Goal: Information Seeking & Learning: Learn about a topic

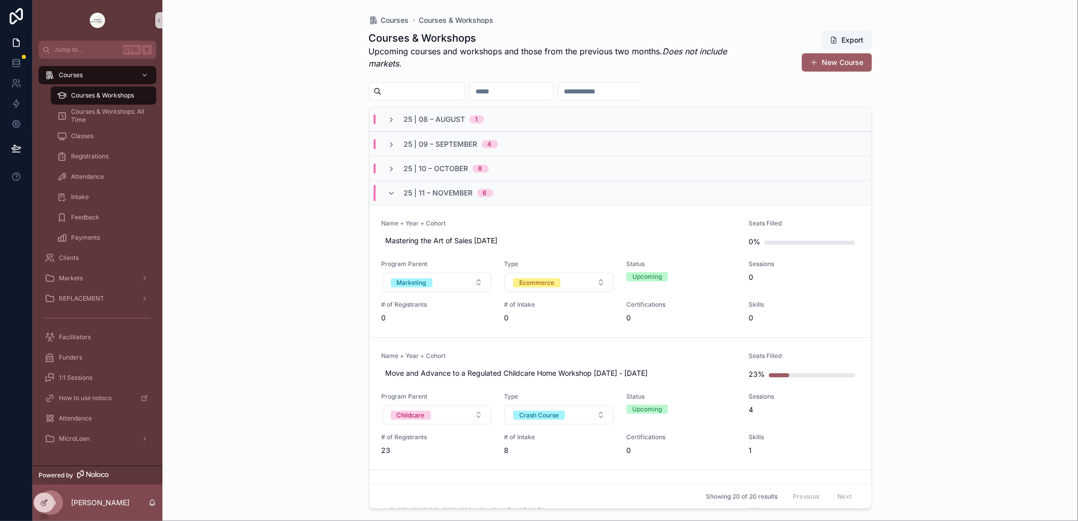
scroll to position [282, 0]
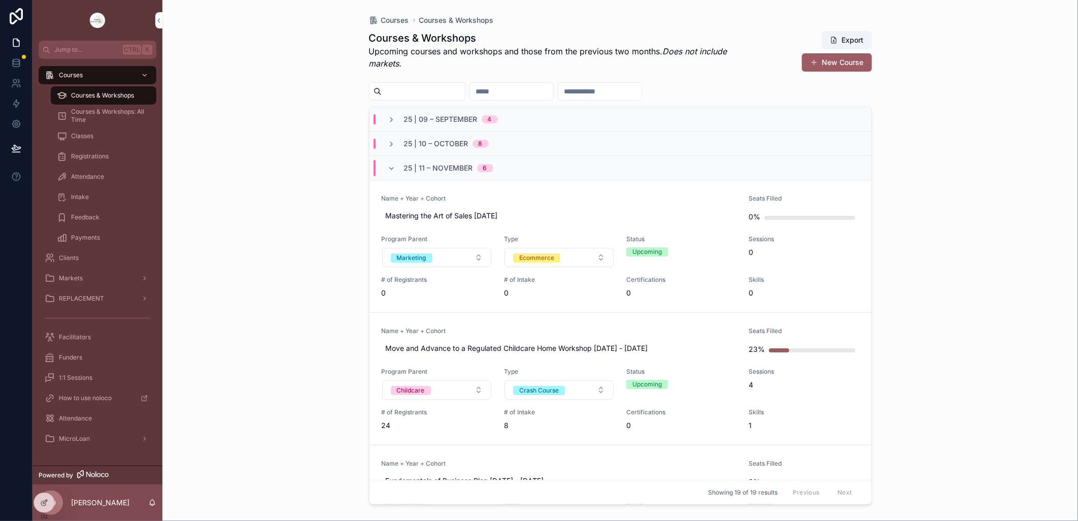
click at [392, 145] on icon "scrollable content" at bounding box center [392, 144] width 8 height 8
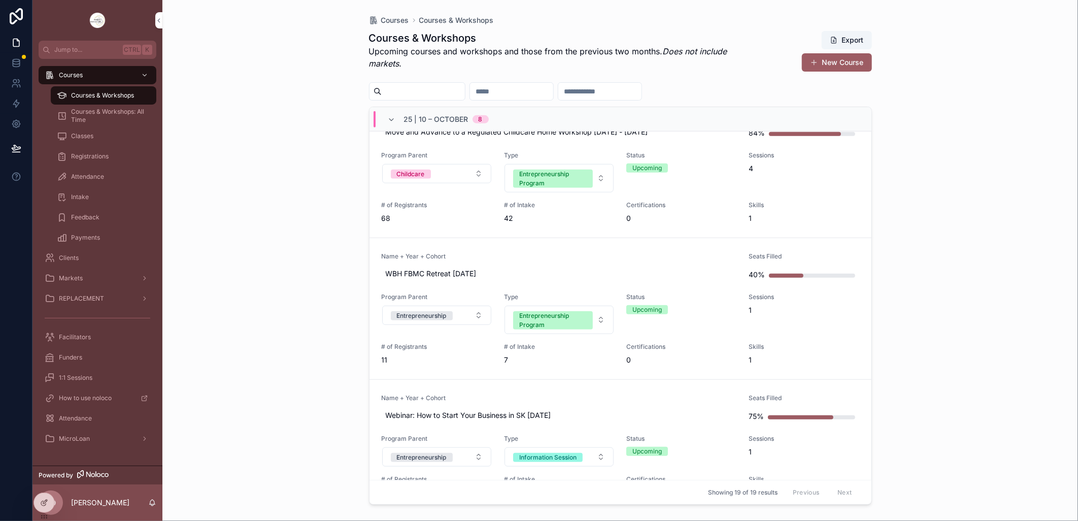
scroll to position [451, 0]
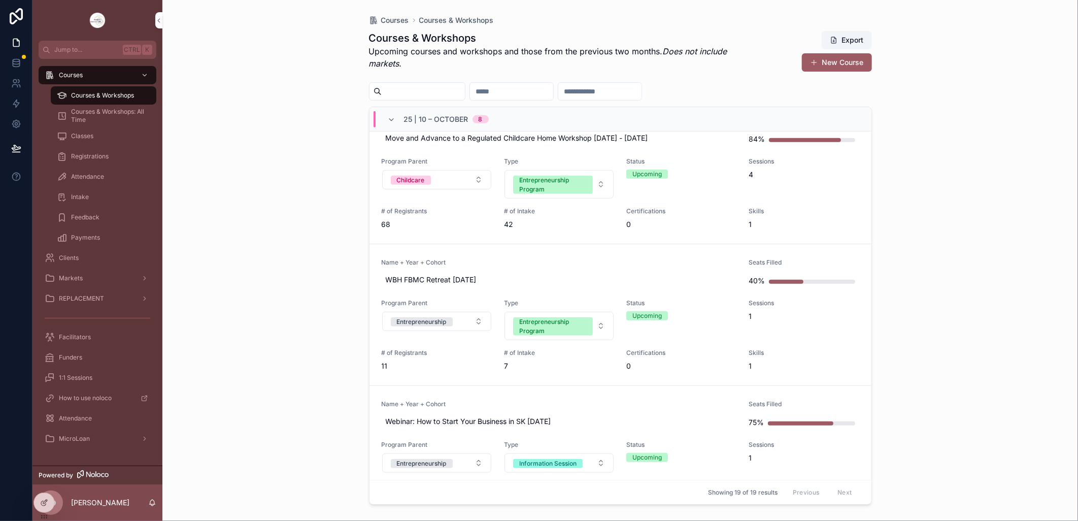
click at [513, 257] on link "Name + Year + Cohort WBH FBMC Retreat Oct 9 2025 Seats Filled 40% Program Paren…" at bounding box center [620, 315] width 502 height 142
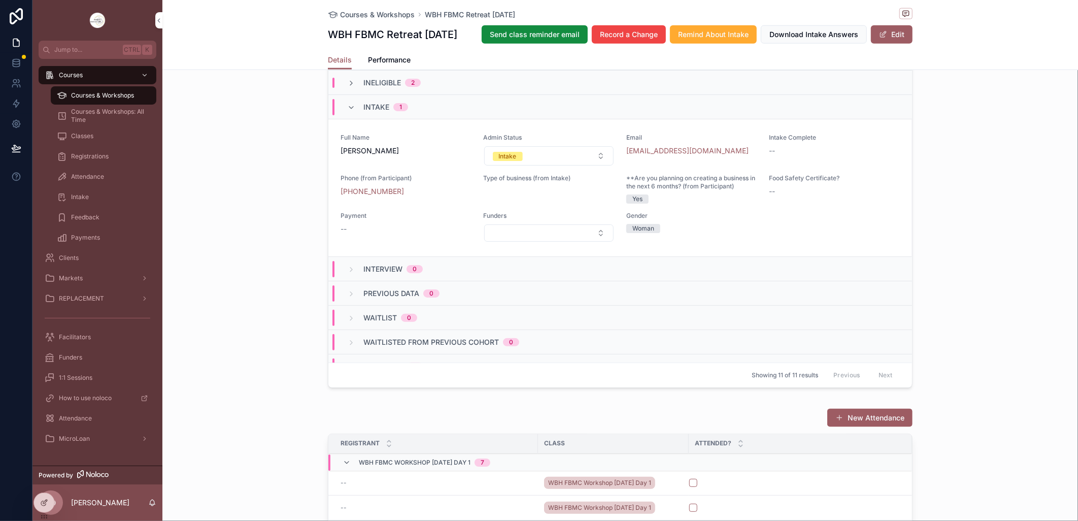
click at [89, 93] on span "Courses & Workshops" at bounding box center [102, 95] width 63 height 8
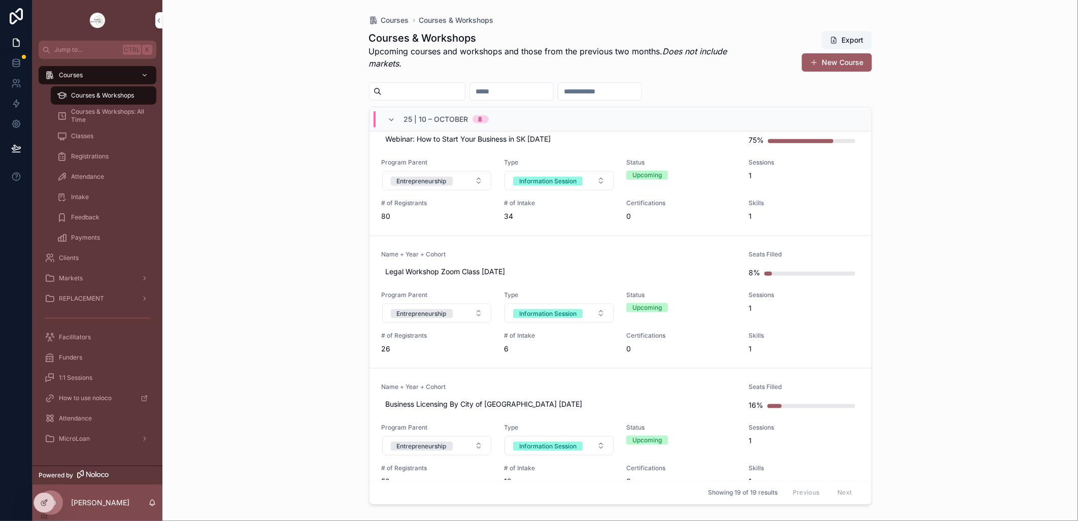
scroll to position [845, 0]
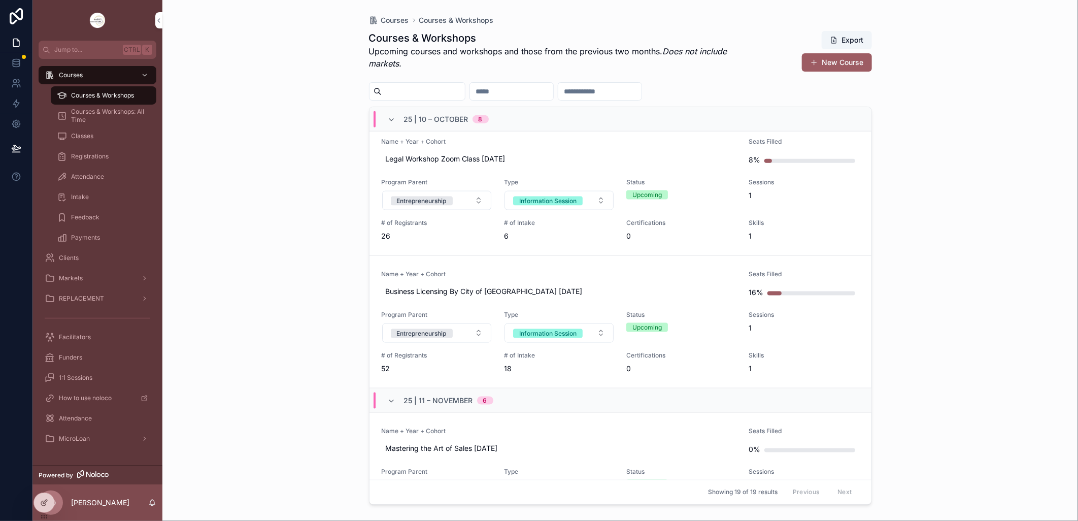
click at [550, 267] on link "Name + Year + Cohort Business Licensing By City of Saskatoon Oct 23 2025 Seats …" at bounding box center [620, 322] width 502 height 132
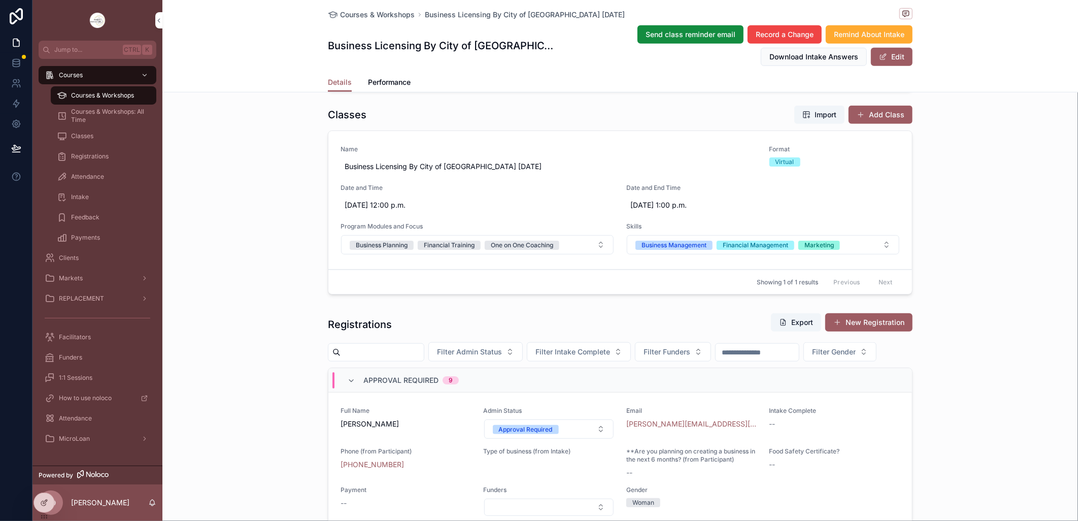
scroll to position [451, 0]
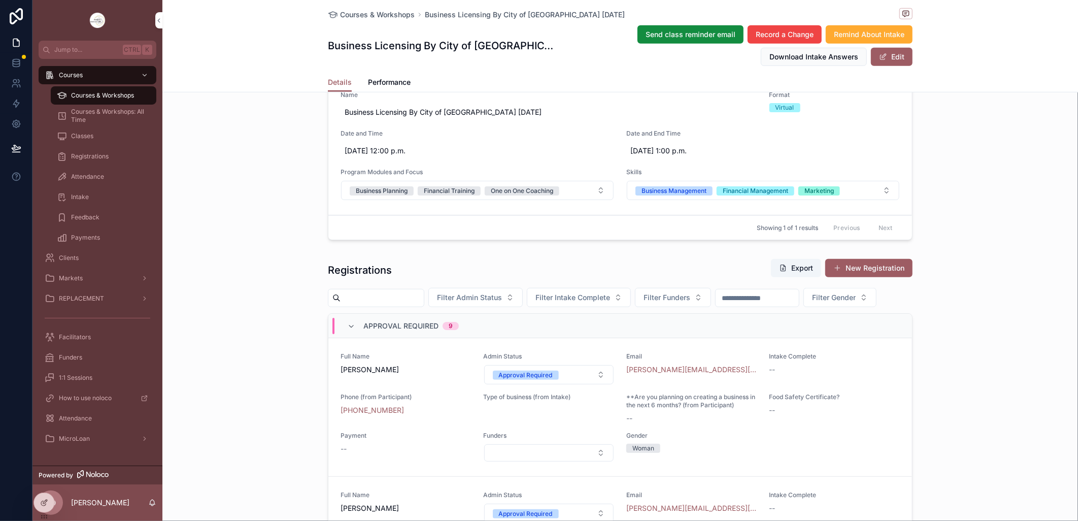
click at [592, 384] on button "Approval Required" at bounding box center [549, 374] width 130 height 19
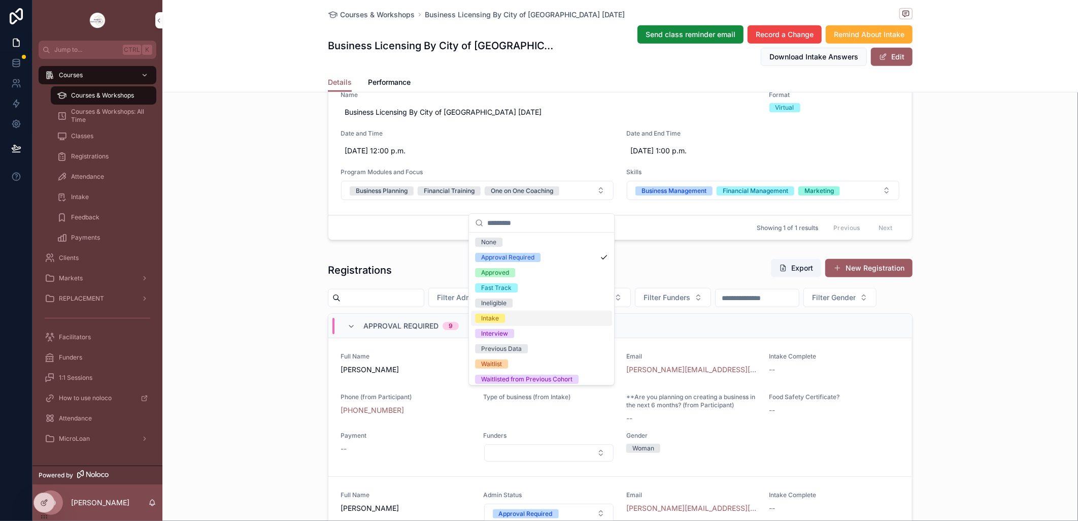
click at [521, 317] on div "Intake" at bounding box center [541, 318] width 141 height 15
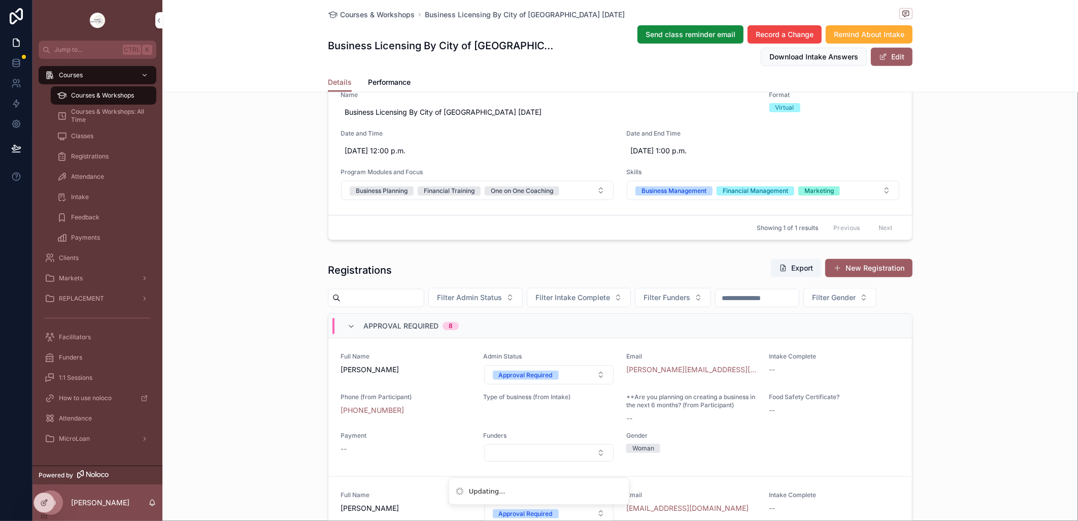
click at [592, 384] on button "Approval Required" at bounding box center [549, 374] width 130 height 19
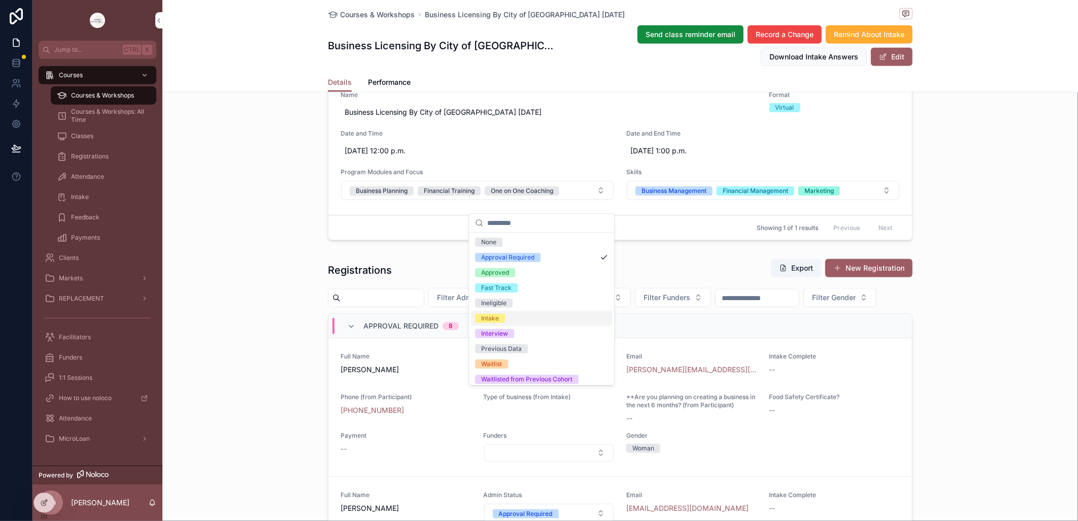
click at [504, 316] on span "Intake" at bounding box center [490, 318] width 30 height 9
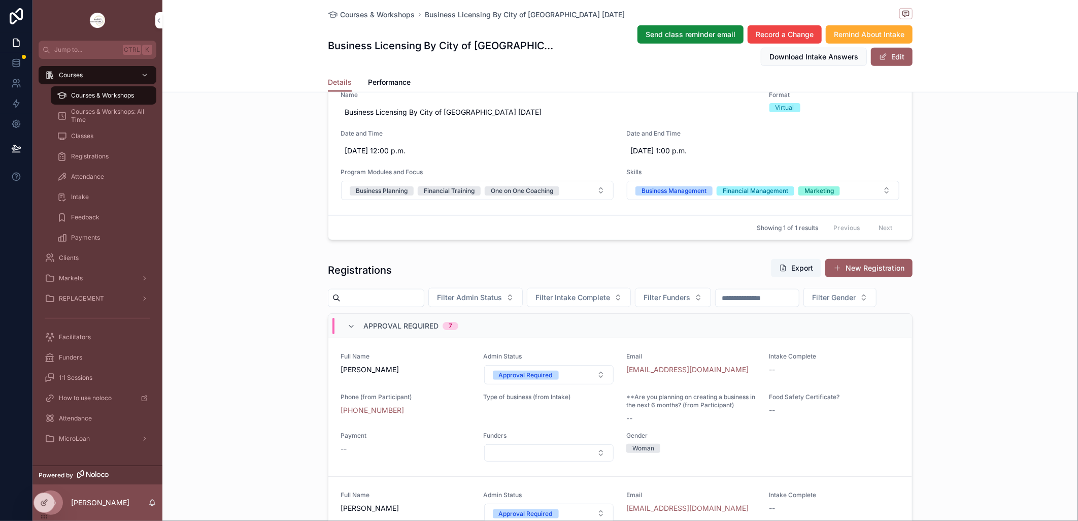
click at [592, 384] on button "Approval Required" at bounding box center [549, 374] width 130 height 19
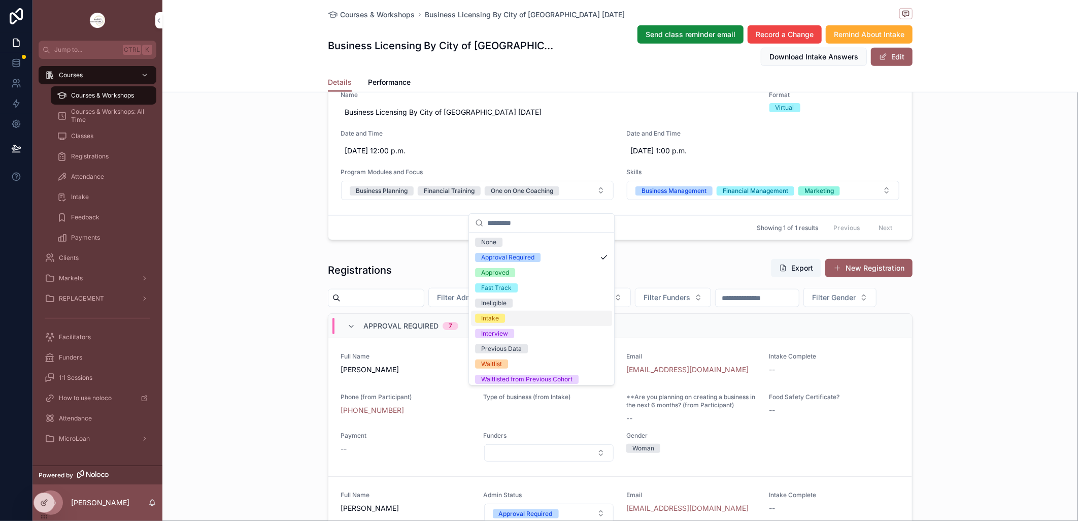
click at [501, 315] on span "Intake" at bounding box center [490, 318] width 30 height 9
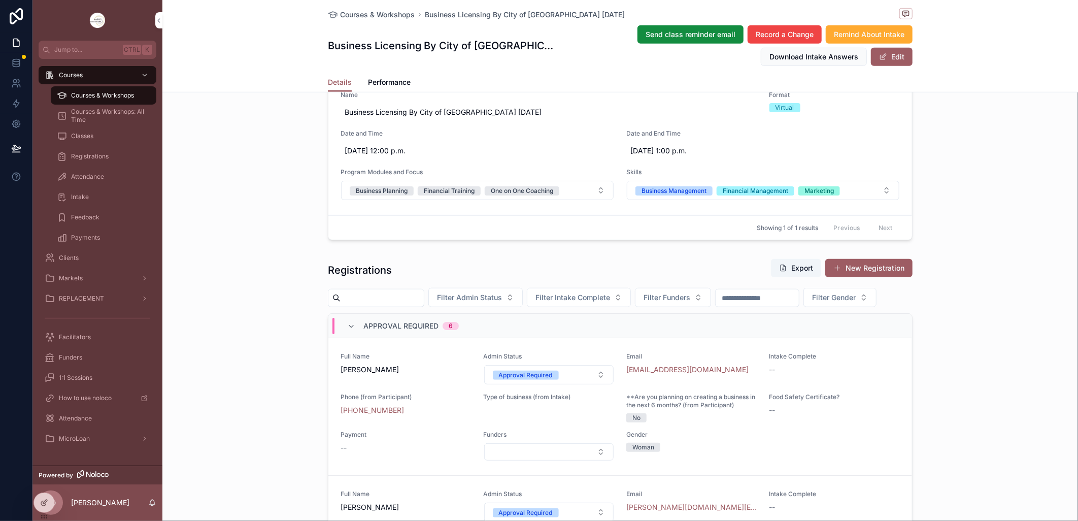
click at [592, 384] on button "Approval Required" at bounding box center [549, 374] width 130 height 19
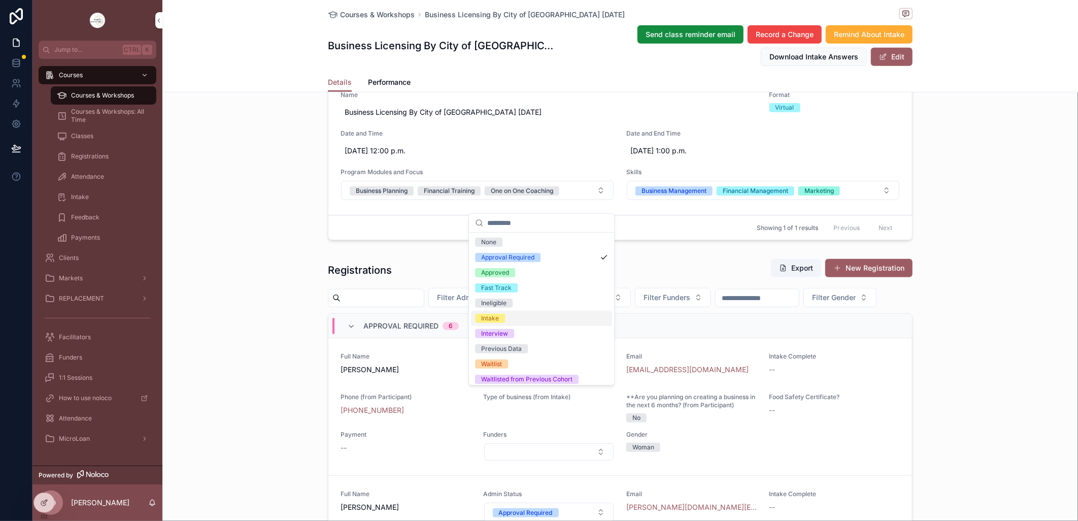
click at [488, 307] on div "Filter Admin Status Filter Intake Complete Filter Funders Filter Gender" at bounding box center [620, 297] width 585 height 19
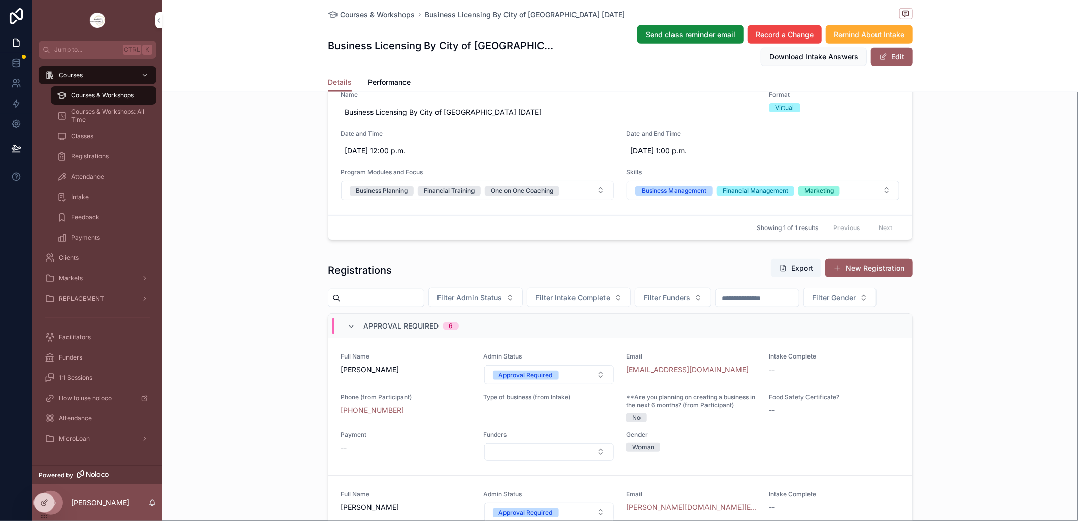
click at [590, 384] on button "Approval Required" at bounding box center [549, 374] width 130 height 19
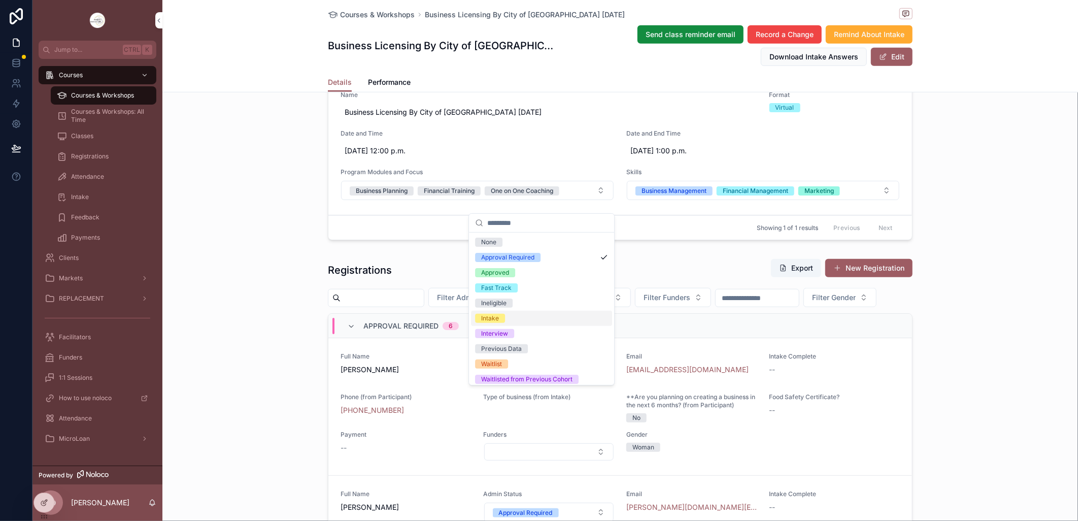
click at [498, 320] on div "Intake" at bounding box center [490, 318] width 18 height 9
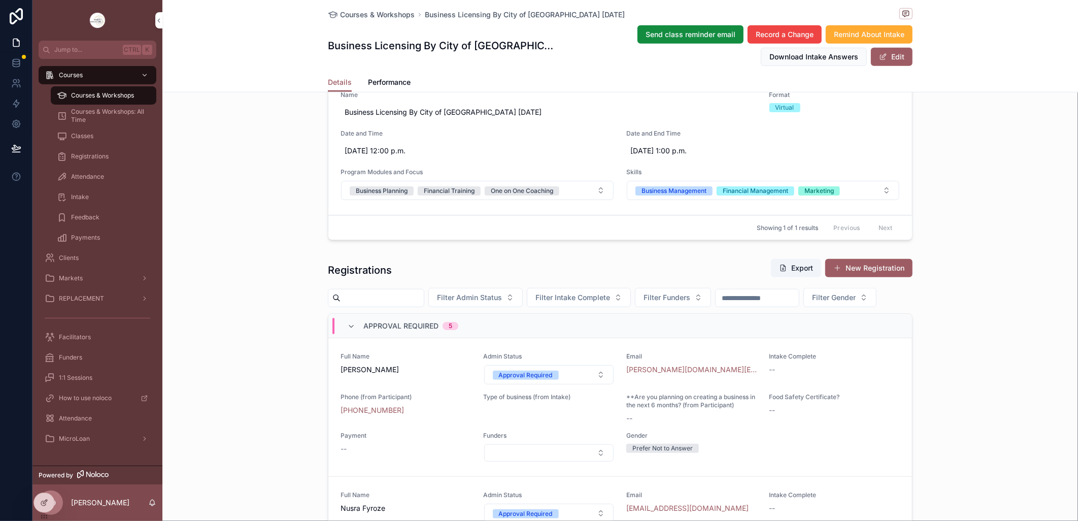
click at [591, 384] on button "Approval Required" at bounding box center [549, 374] width 130 height 19
drag, startPoint x: 586, startPoint y: 401, endPoint x: 591, endPoint y: 397, distance: 6.5
click at [591, 384] on button "Approval Required" at bounding box center [549, 374] width 130 height 19
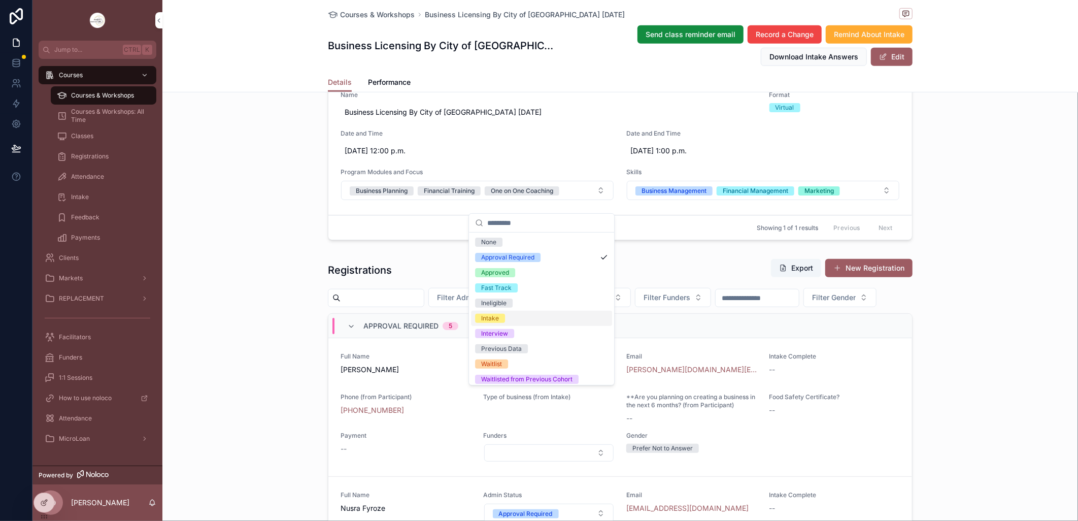
click at [498, 318] on div "Intake" at bounding box center [490, 318] width 18 height 9
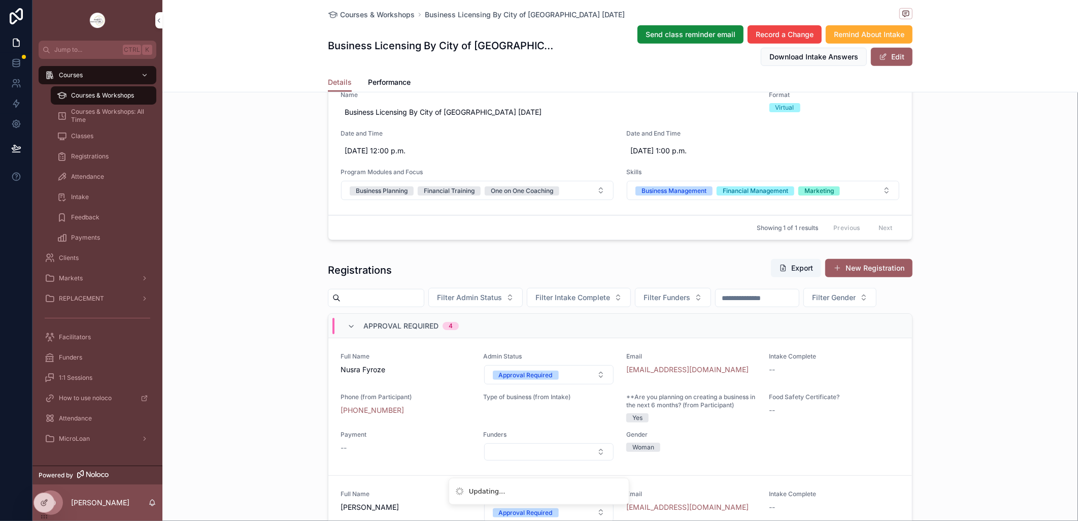
click at [593, 384] on button "Approval Required" at bounding box center [549, 374] width 130 height 19
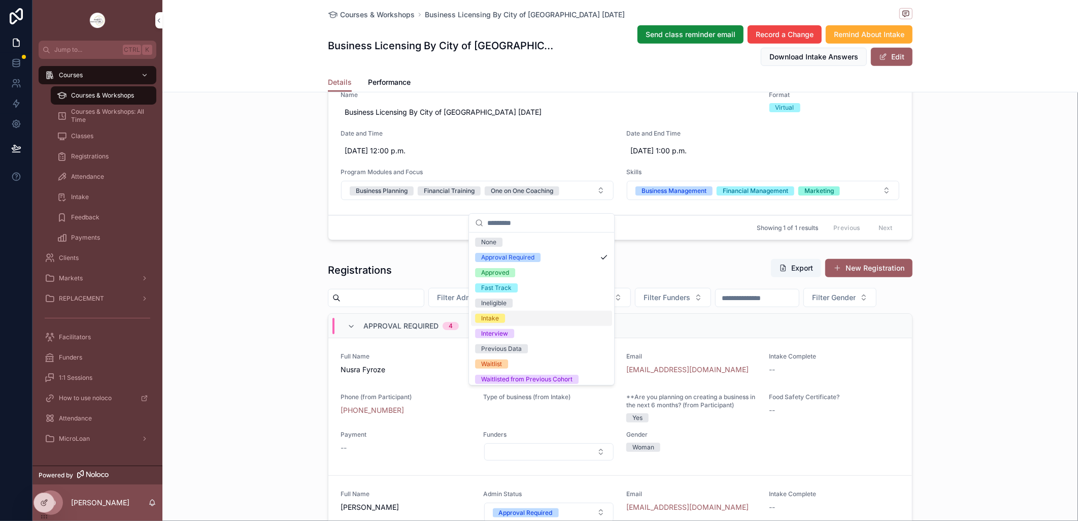
click at [493, 318] on div "Intake" at bounding box center [490, 318] width 18 height 9
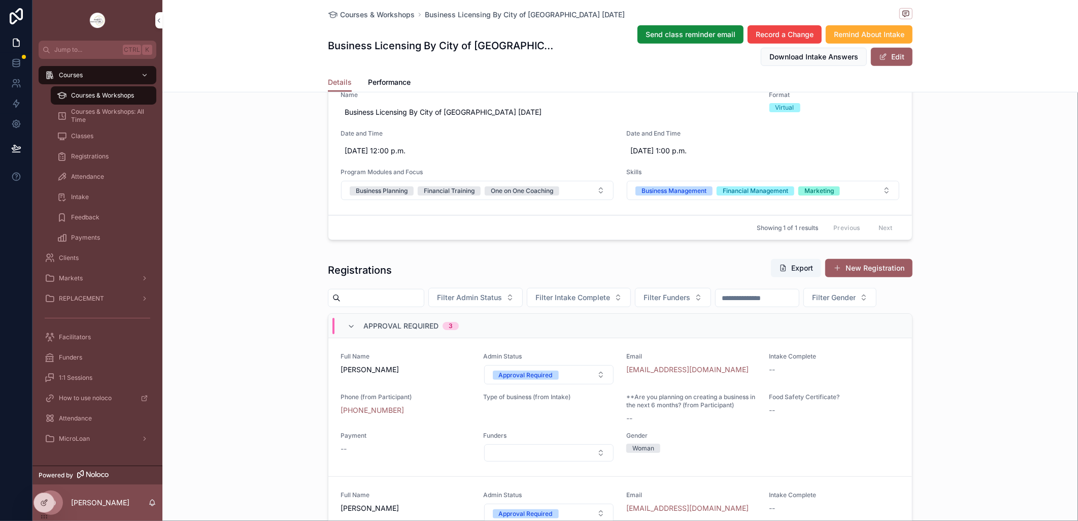
click at [594, 384] on button "Approval Required" at bounding box center [549, 374] width 130 height 19
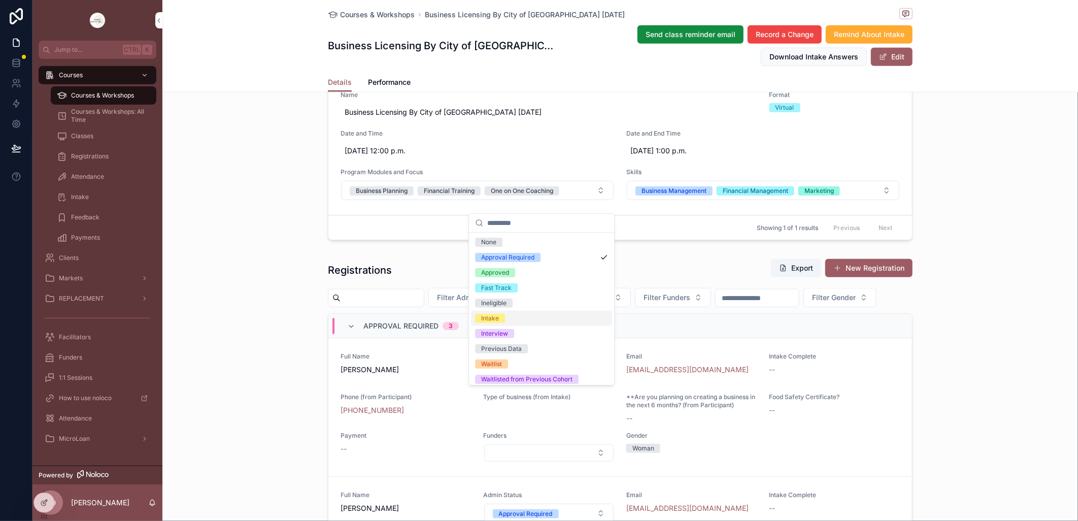
click at [495, 317] on div "Intake" at bounding box center [490, 318] width 18 height 9
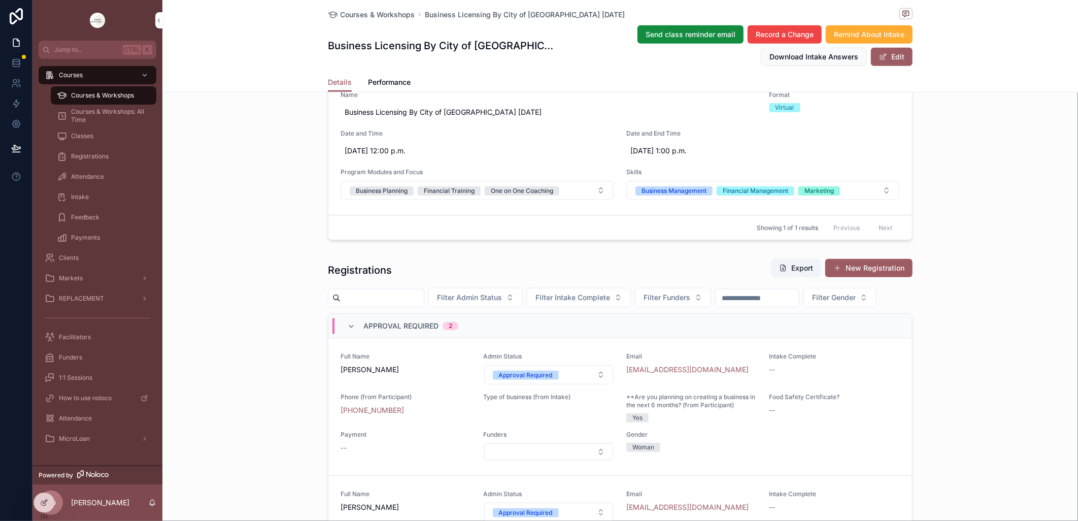
click at [589, 384] on button "Approval Required" at bounding box center [549, 374] width 130 height 19
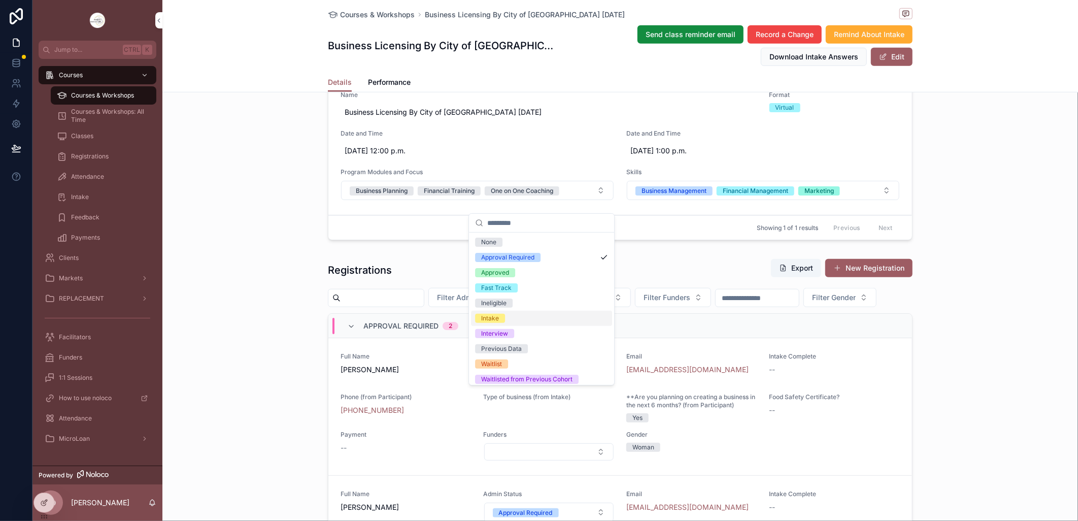
click at [489, 315] on div "Intake" at bounding box center [490, 318] width 18 height 9
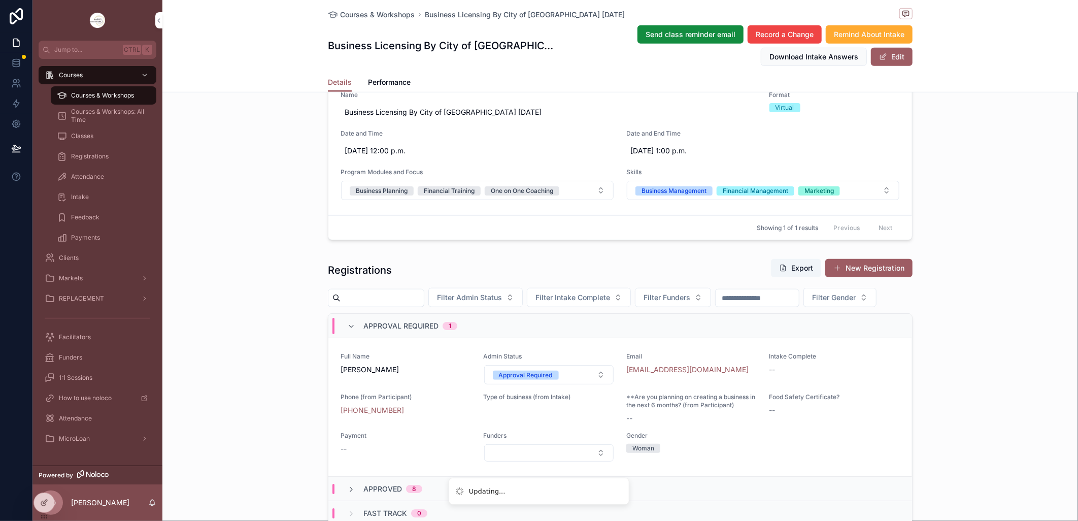
click at [591, 384] on button "Approval Required" at bounding box center [549, 374] width 130 height 19
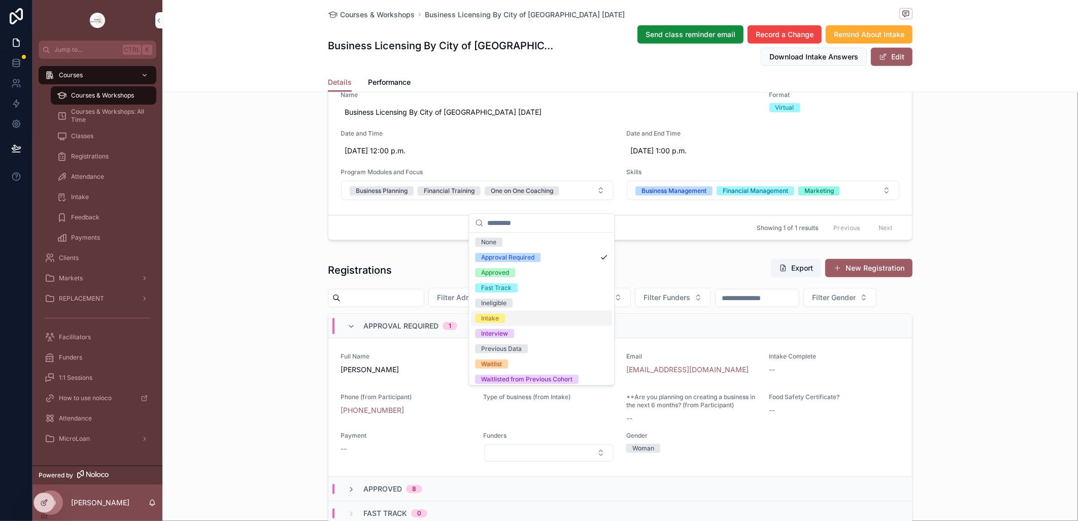
click at [501, 319] on span "Intake" at bounding box center [490, 318] width 30 height 9
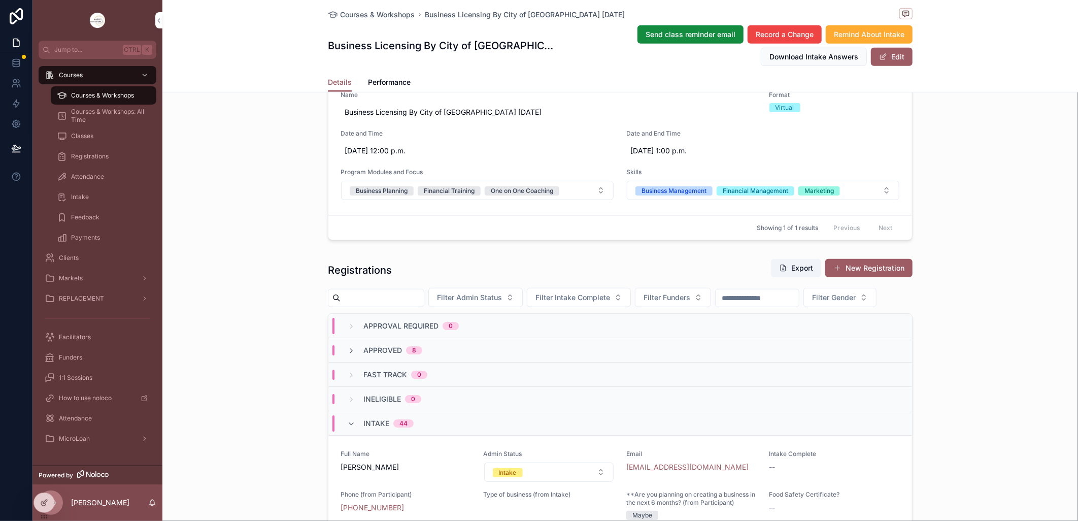
click at [390, 17] on span "Courses & Workshops" at bounding box center [377, 15] width 75 height 10
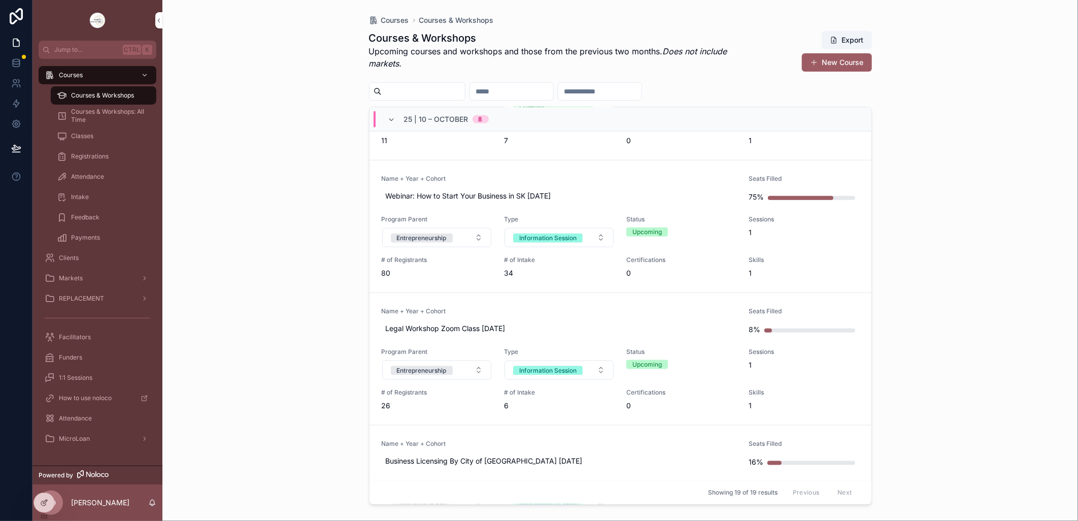
scroll to position [676, 0]
click at [543, 305] on link "Name + Year + Cohort Legal Workshop Zoom Class Oct 21 2025 Seats Filled 8% Prog…" at bounding box center [620, 358] width 502 height 132
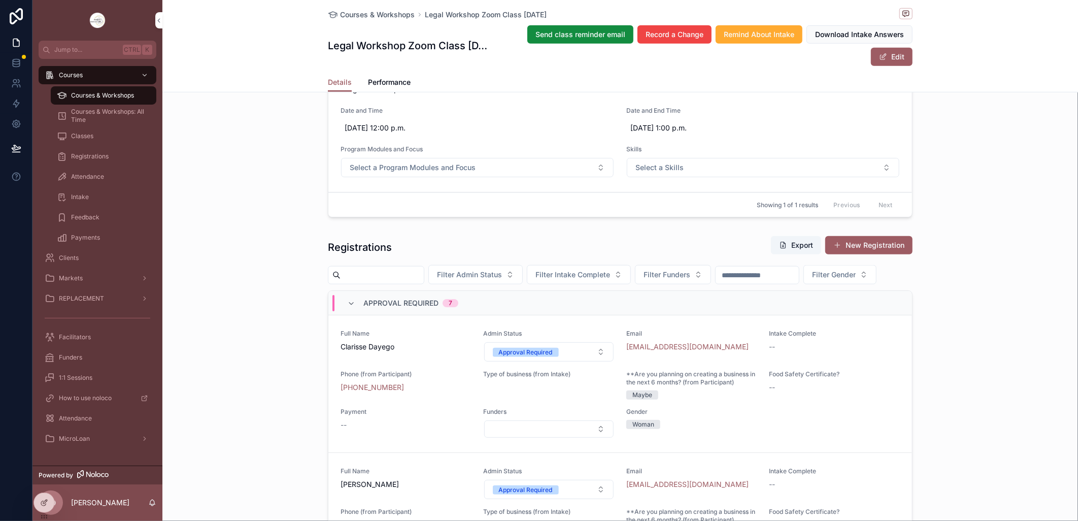
scroll to position [507, 0]
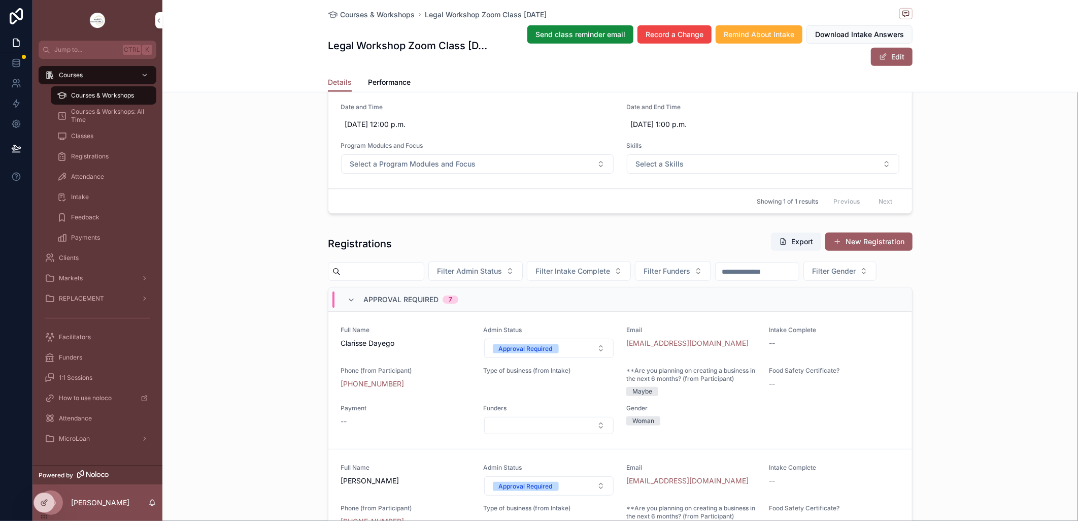
click at [590, 358] on button "Approval Required" at bounding box center [549, 347] width 130 height 19
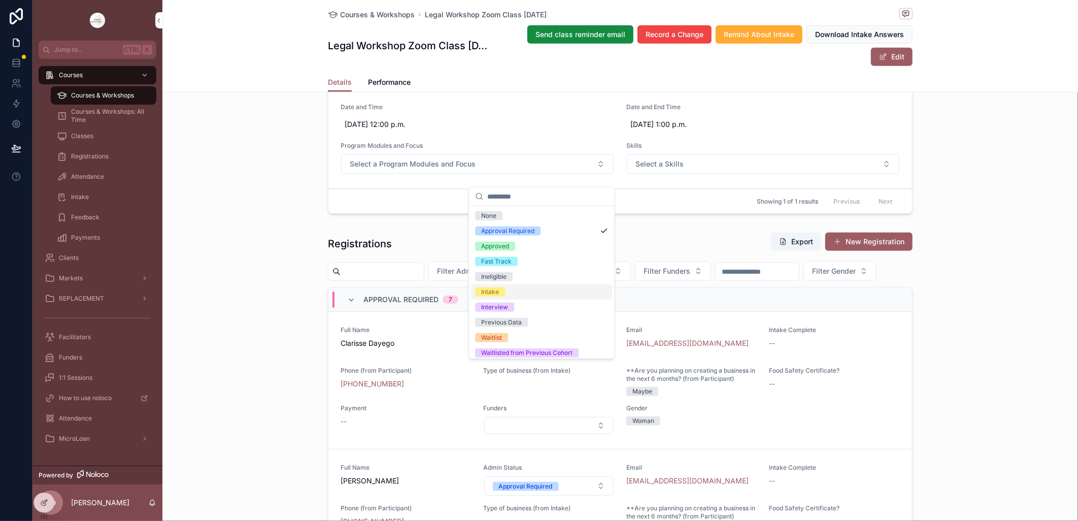
click at [497, 291] on div "Intake" at bounding box center [490, 291] width 18 height 9
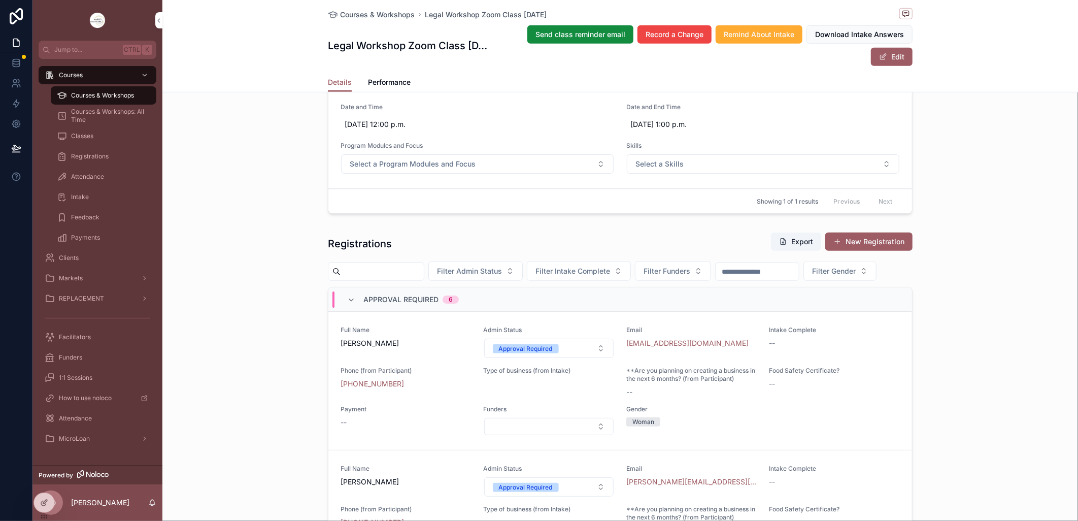
click at [594, 358] on button "Approval Required" at bounding box center [549, 347] width 130 height 19
click at [591, 358] on button "Approval Required" at bounding box center [549, 347] width 130 height 19
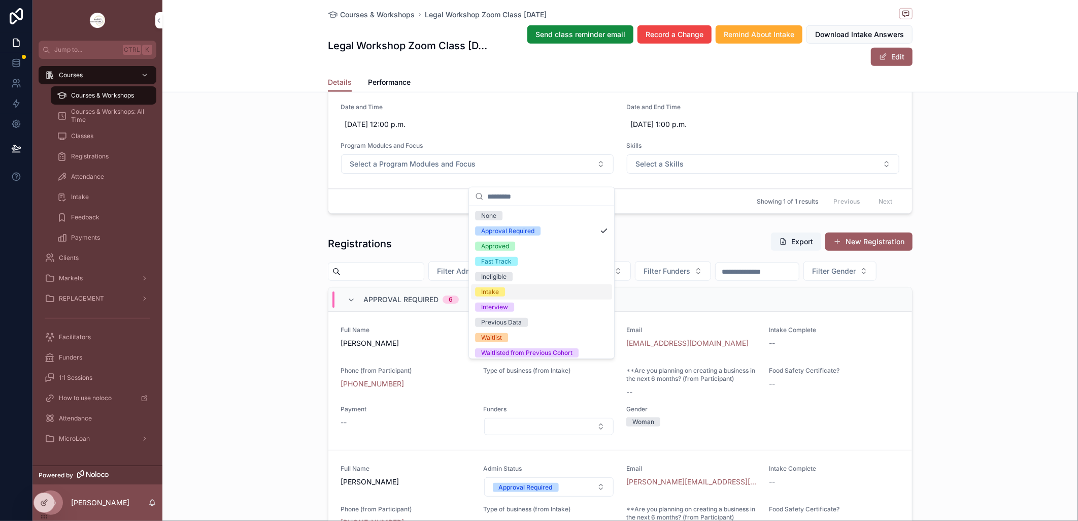
click at [495, 291] on div "Intake" at bounding box center [490, 291] width 18 height 9
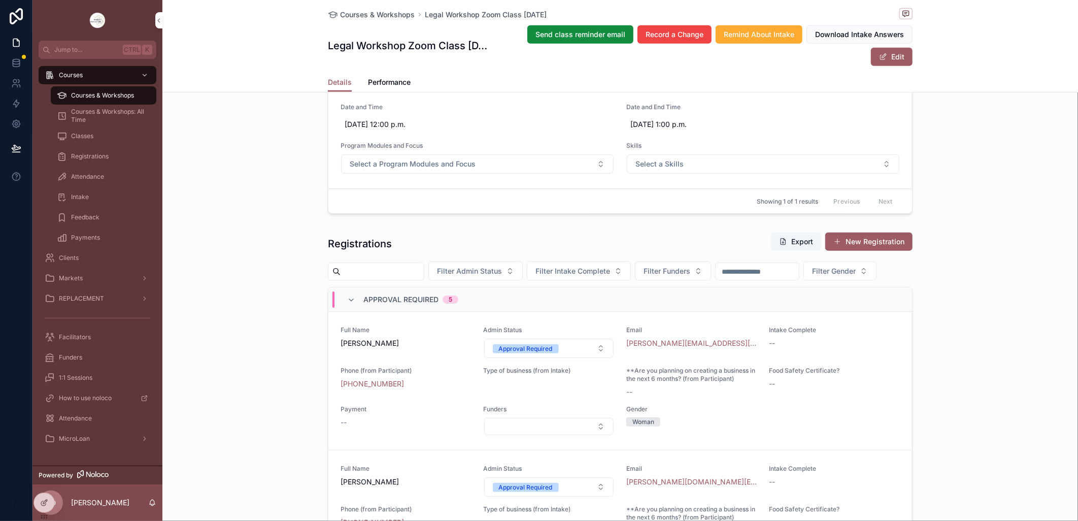
click at [592, 358] on button "Approval Required" at bounding box center [549, 347] width 130 height 19
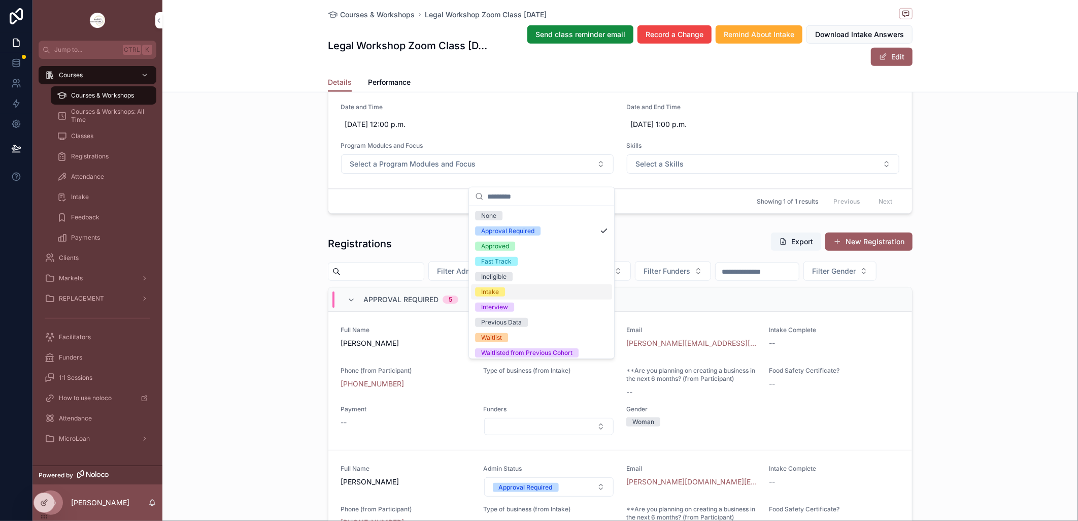
click at [501, 290] on span "Intake" at bounding box center [490, 291] width 30 height 9
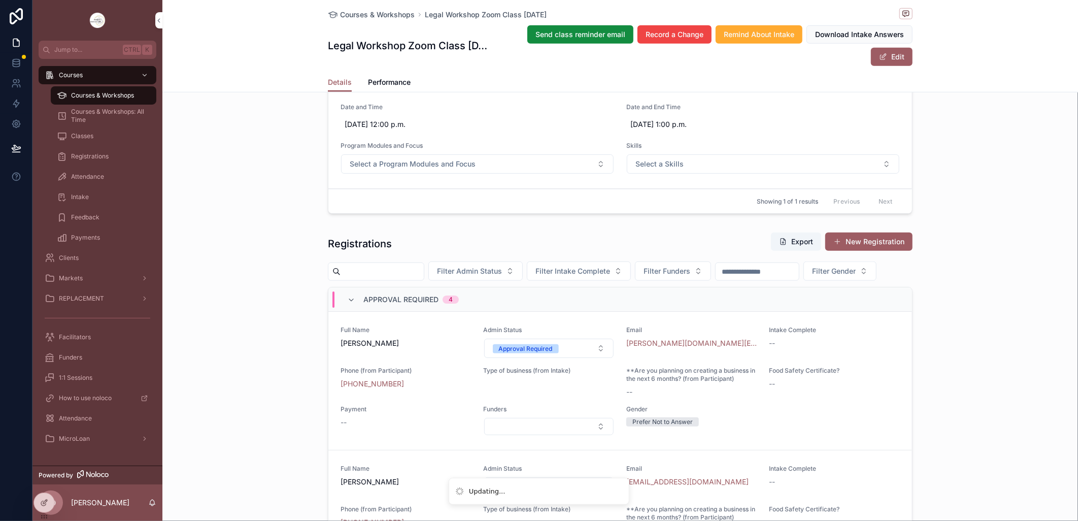
click at [595, 358] on button "Approval Required" at bounding box center [549, 347] width 130 height 19
click at [590, 358] on button "Approval Required" at bounding box center [549, 347] width 130 height 19
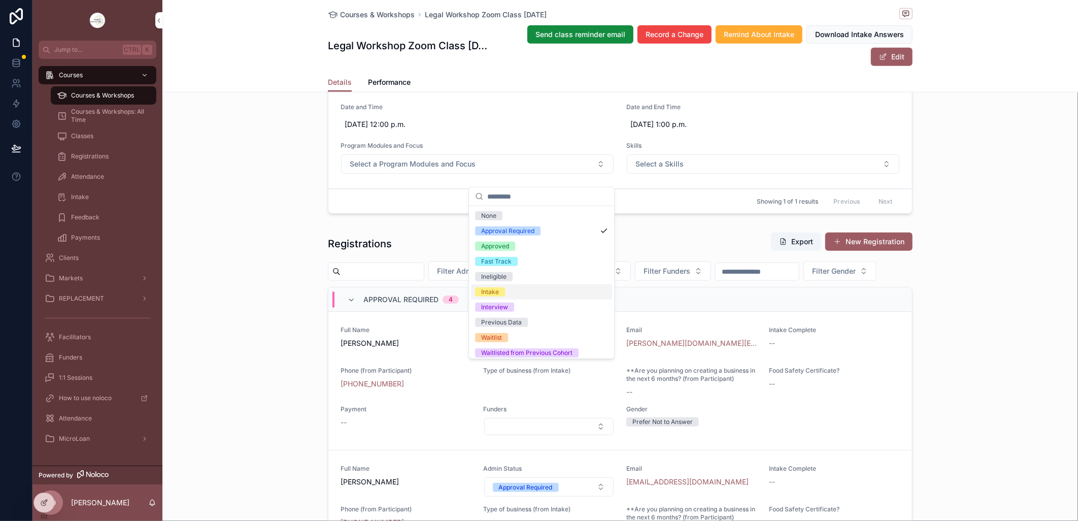
click at [498, 291] on div "Intake" at bounding box center [490, 291] width 18 height 9
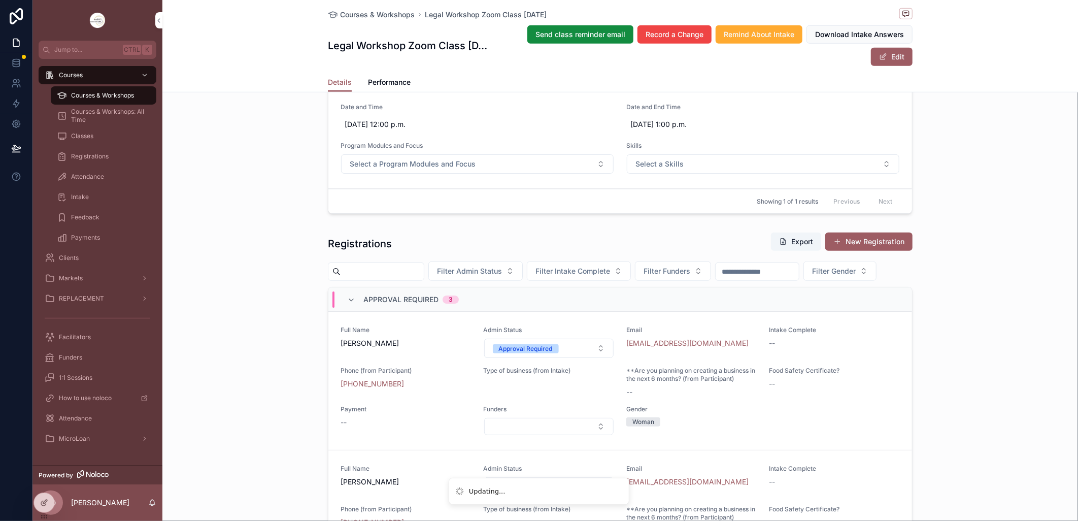
click at [593, 358] on button "Approval Required" at bounding box center [549, 347] width 130 height 19
click at [502, 281] on div "Filter Admin Status Filter Intake Complete Filter Funders Filter Gender" at bounding box center [620, 270] width 585 height 19
click at [594, 358] on button "Approval Required" at bounding box center [549, 347] width 130 height 19
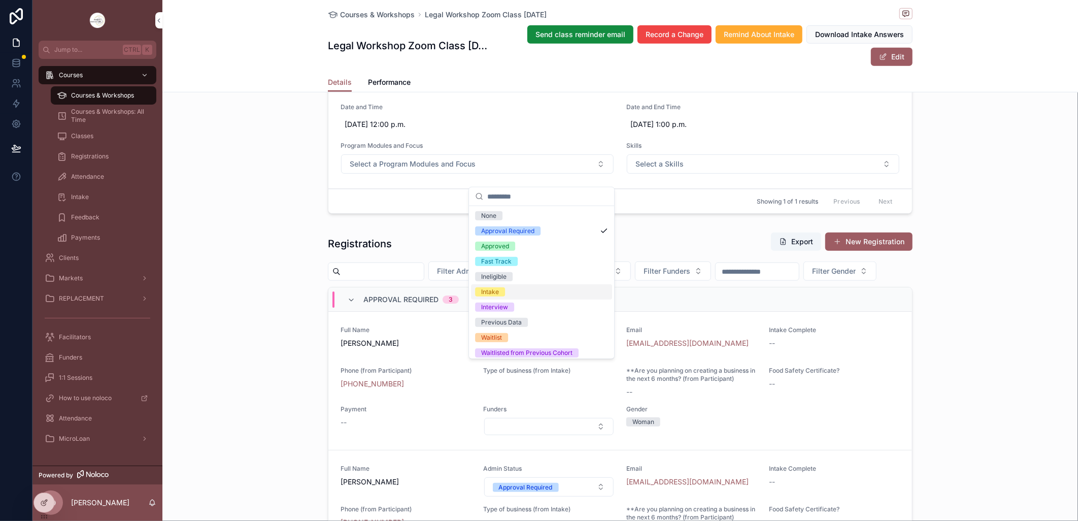
click at [500, 293] on span "Intake" at bounding box center [490, 291] width 30 height 9
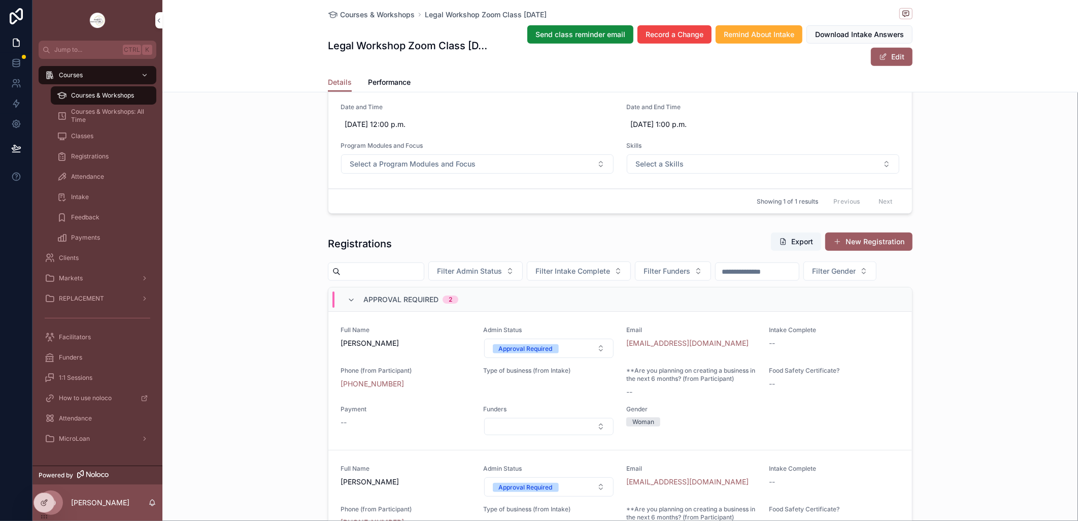
click at [591, 358] on button "Approval Required" at bounding box center [549, 347] width 130 height 19
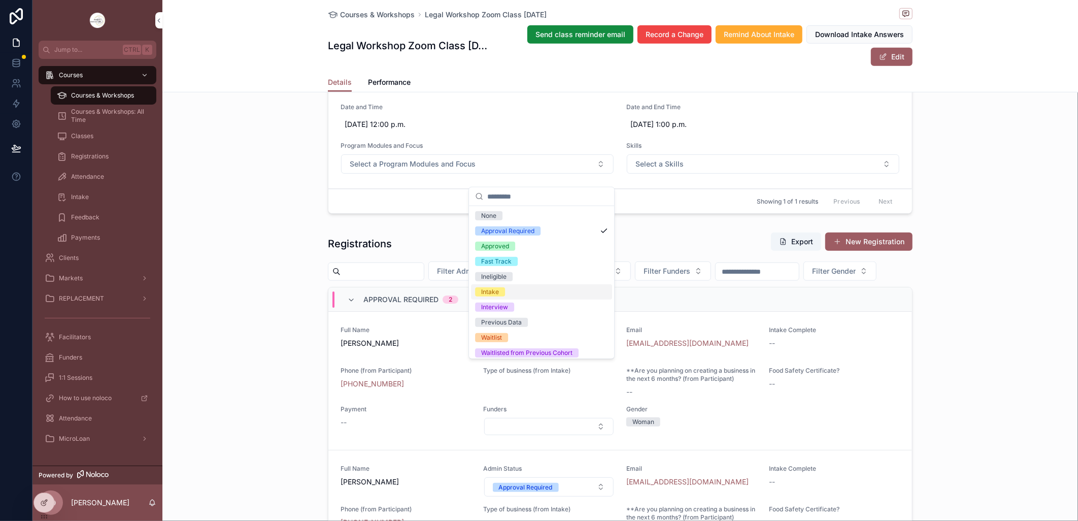
click at [498, 292] on div "Intake" at bounding box center [490, 291] width 18 height 9
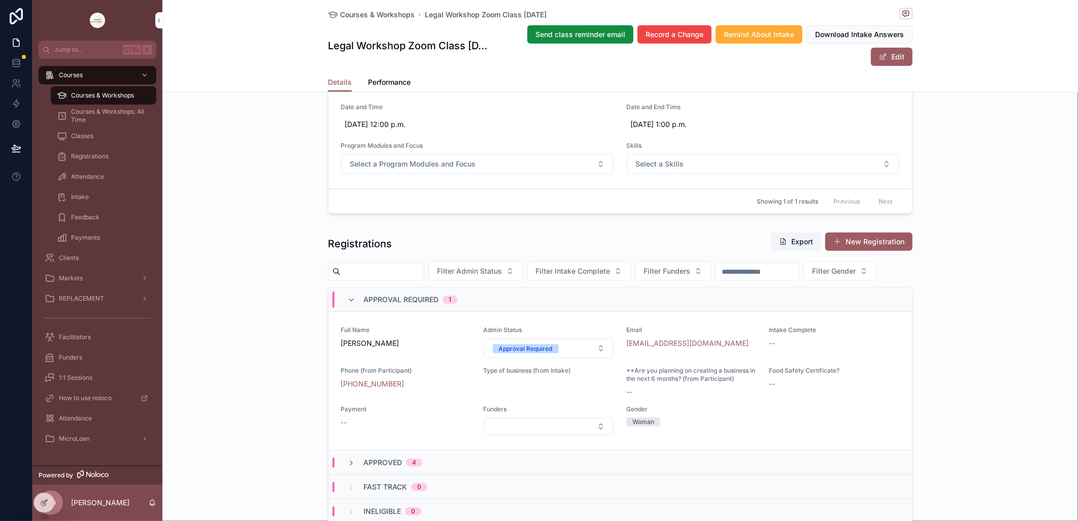
click at [591, 358] on button "Approval Required" at bounding box center [549, 347] width 130 height 19
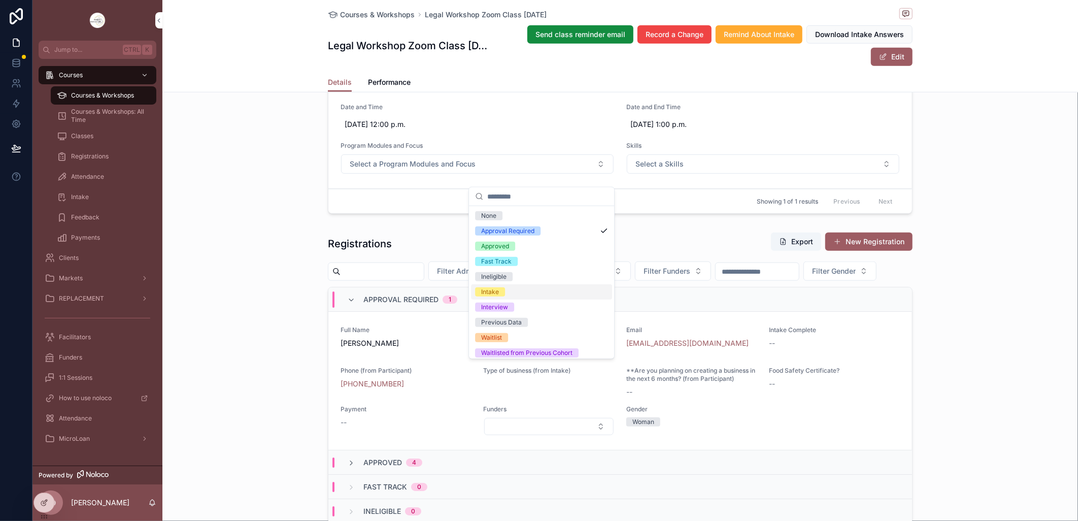
click at [496, 290] on div "Intake" at bounding box center [490, 291] width 18 height 9
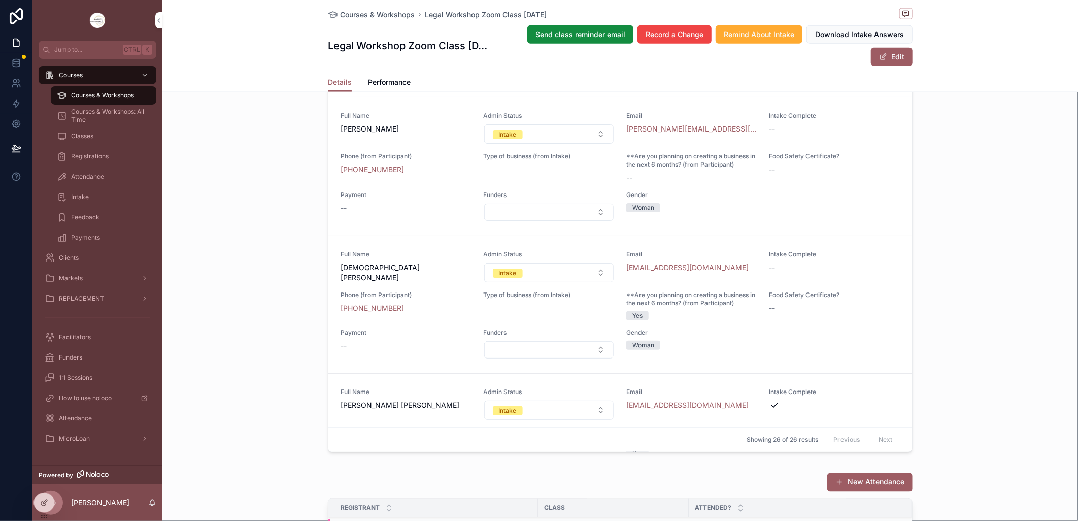
scroll to position [1409, 0]
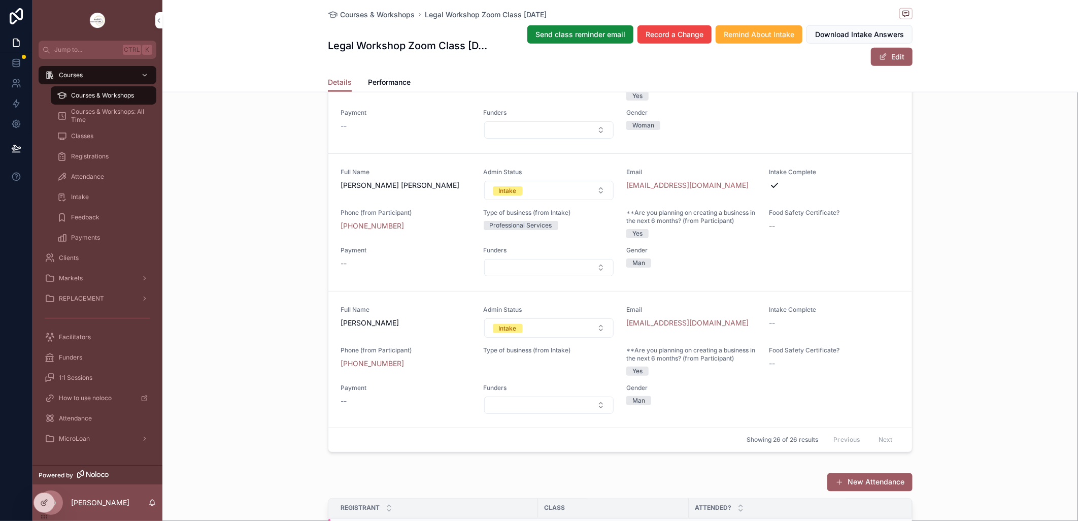
click at [590, 200] on button "Intake" at bounding box center [549, 190] width 130 height 19
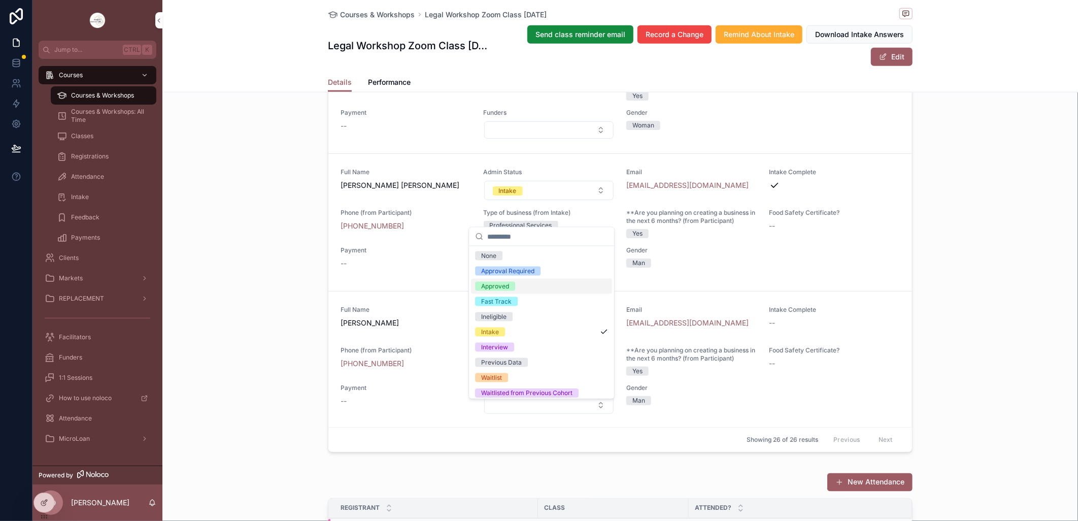
click at [536, 283] on div "Approved" at bounding box center [541, 286] width 141 height 15
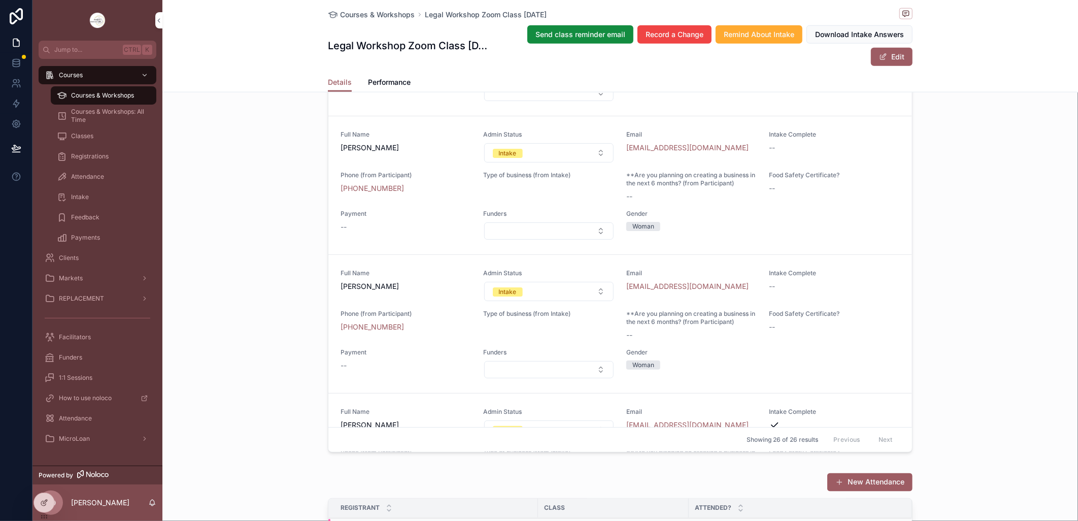
scroll to position [2086, 0]
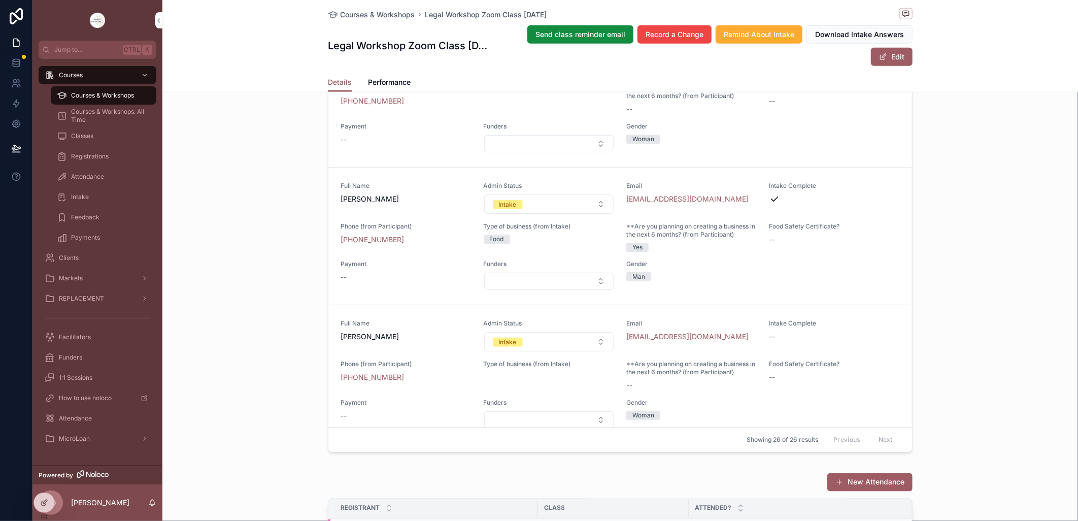
click at [595, 214] on button "Intake" at bounding box center [549, 203] width 130 height 19
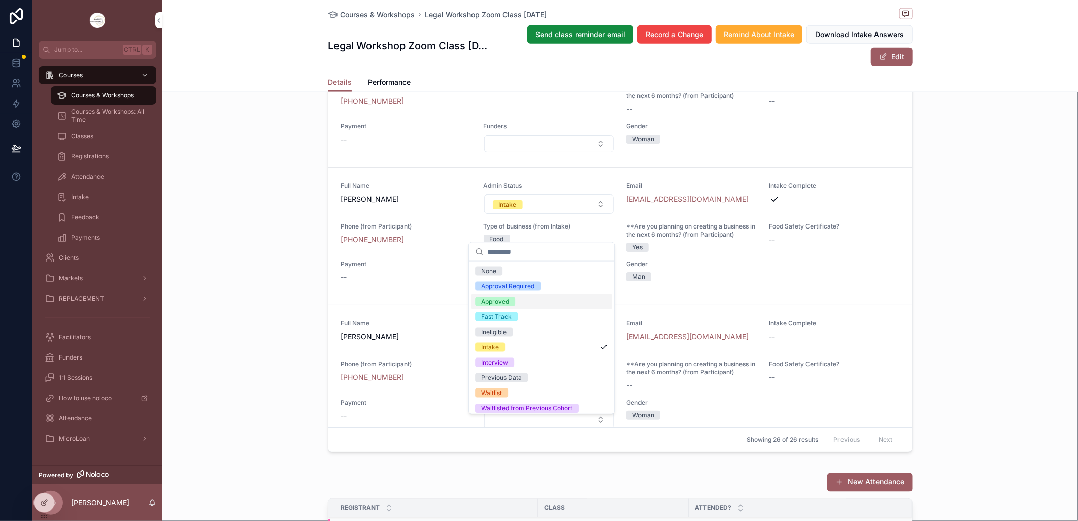
click at [537, 302] on div "Approved" at bounding box center [541, 301] width 141 height 15
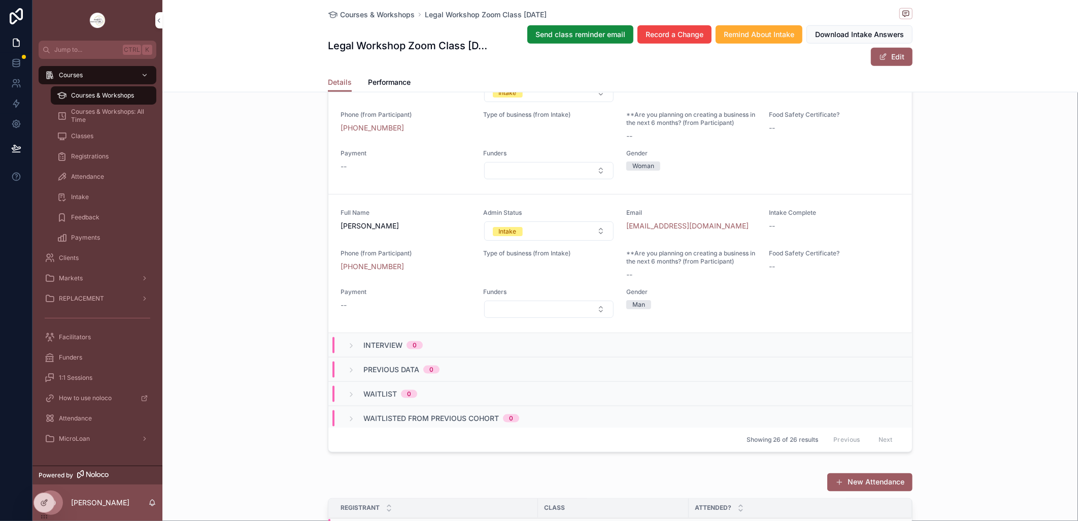
scroll to position [3127, 0]
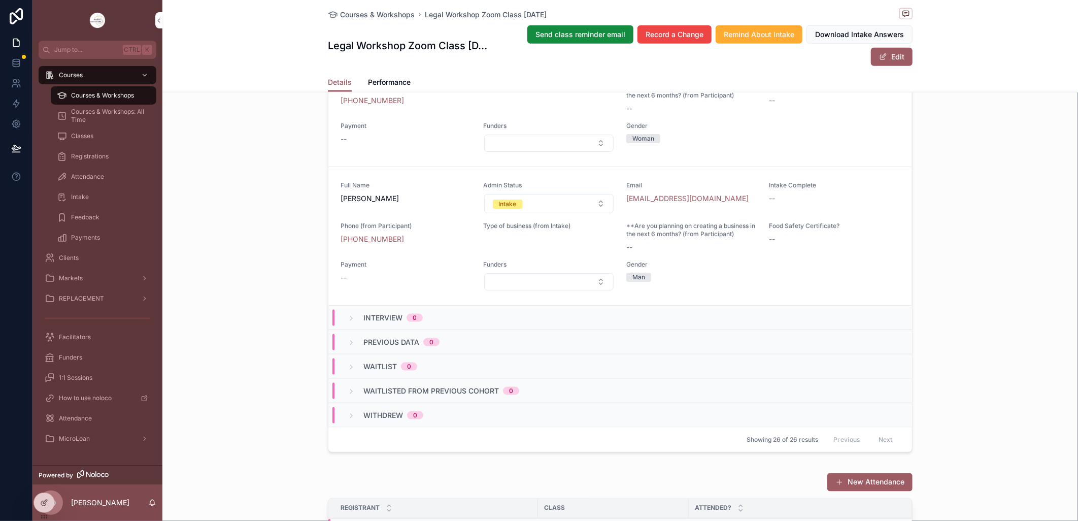
click at [370, 15] on span "Courses & Workshops" at bounding box center [377, 15] width 75 height 10
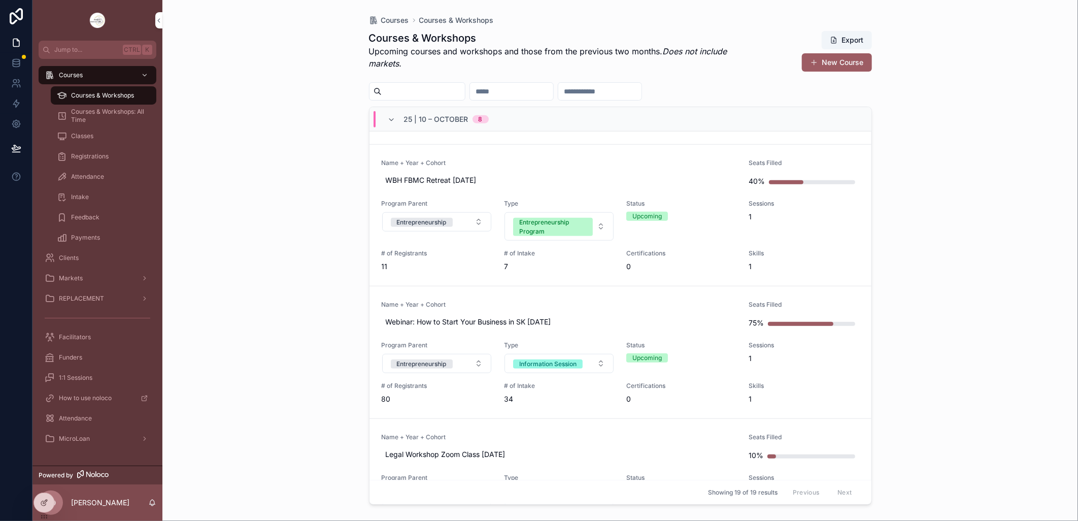
scroll to position [620, 0]
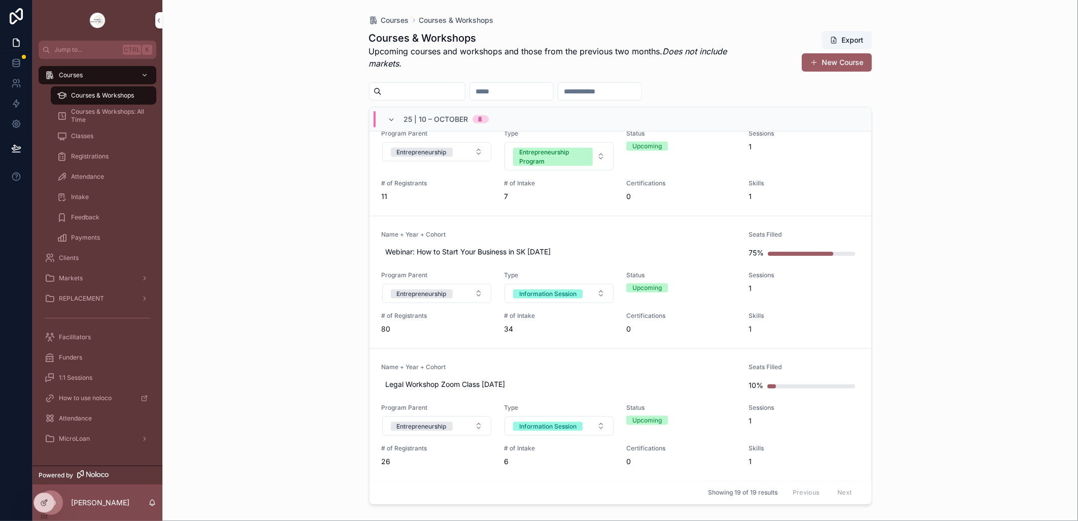
click at [514, 230] on span "Name + Year + Cohort" at bounding box center [559, 234] width 355 height 8
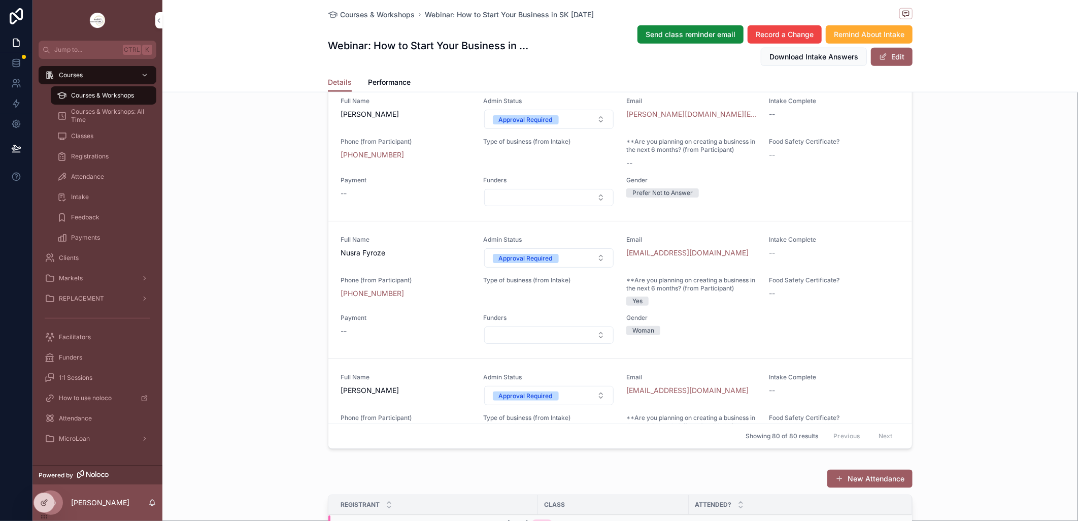
scroll to position [733, 0]
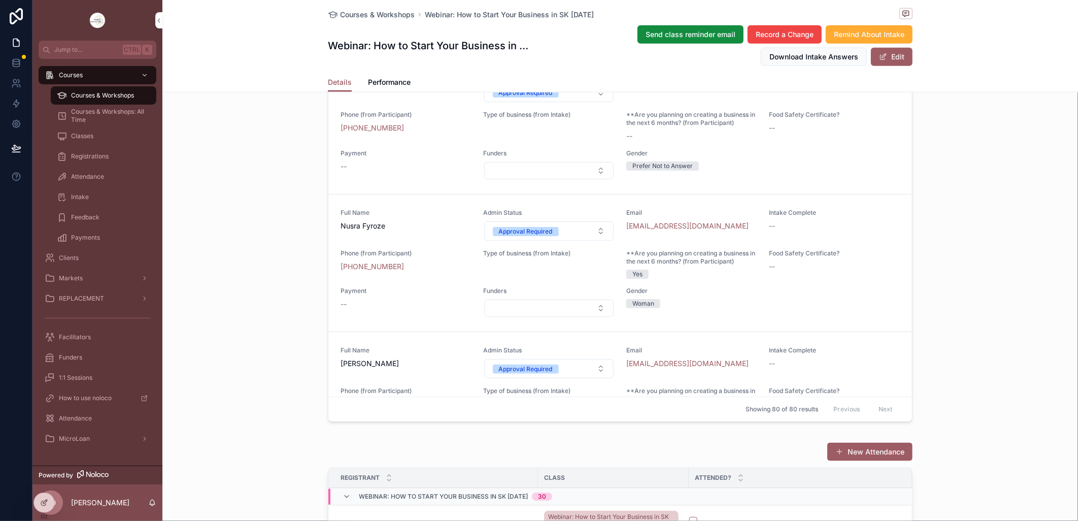
click at [591, 102] on button "Approval Required" at bounding box center [549, 92] width 130 height 19
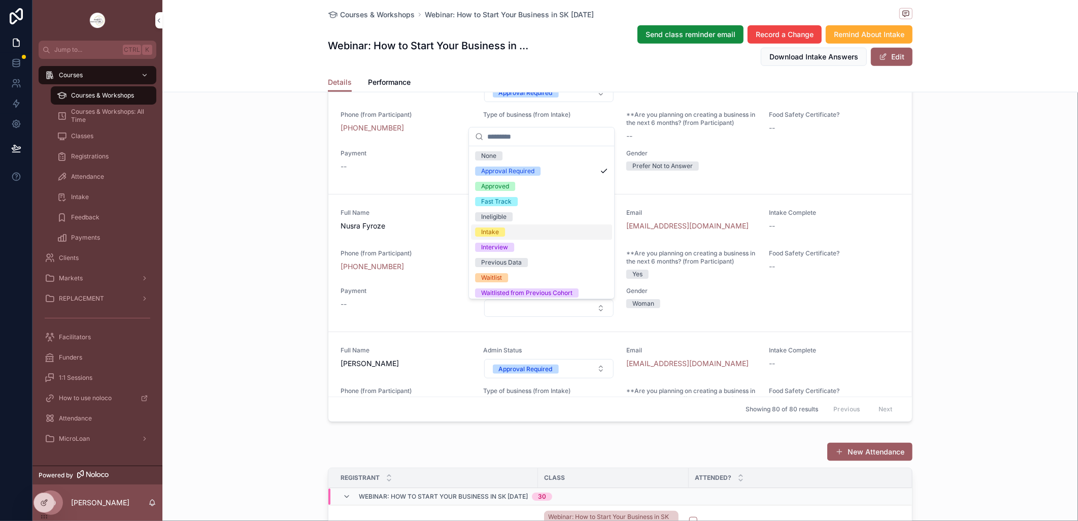
click at [526, 230] on div "Intake" at bounding box center [541, 231] width 141 height 15
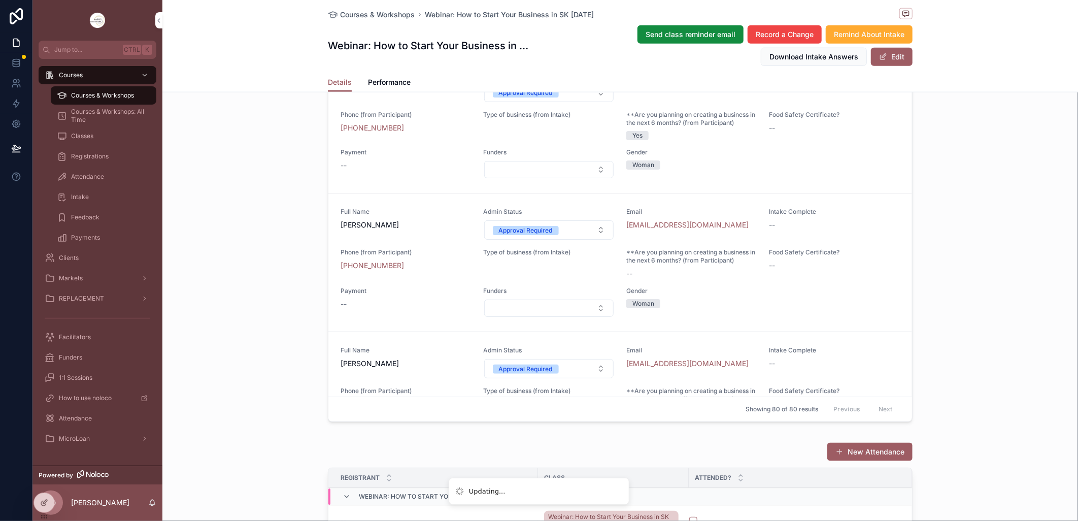
click at [592, 102] on button "Approval Required" at bounding box center [549, 92] width 130 height 19
click at [591, 102] on button "Approval Required" at bounding box center [549, 92] width 130 height 19
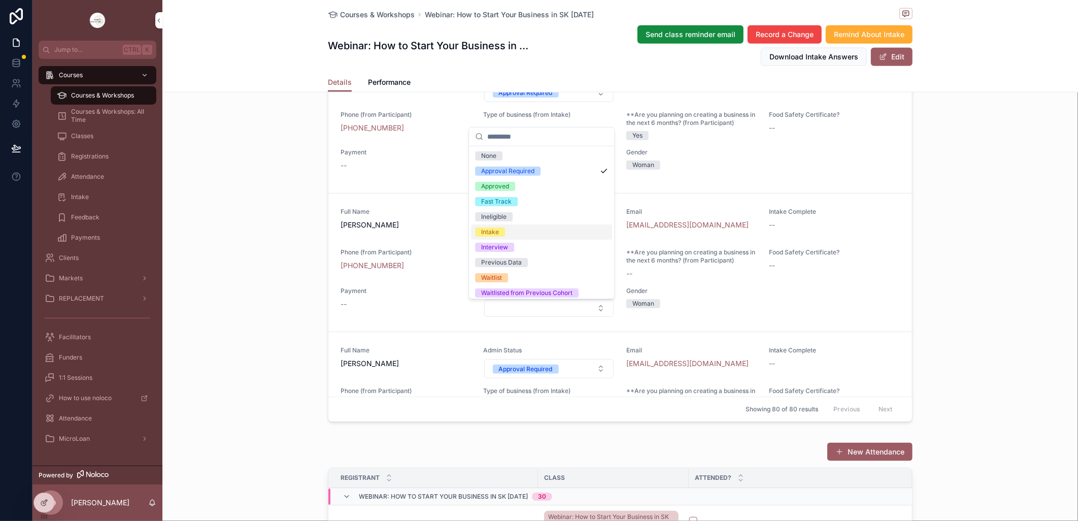
click at [499, 231] on span "Intake" at bounding box center [490, 231] width 30 height 9
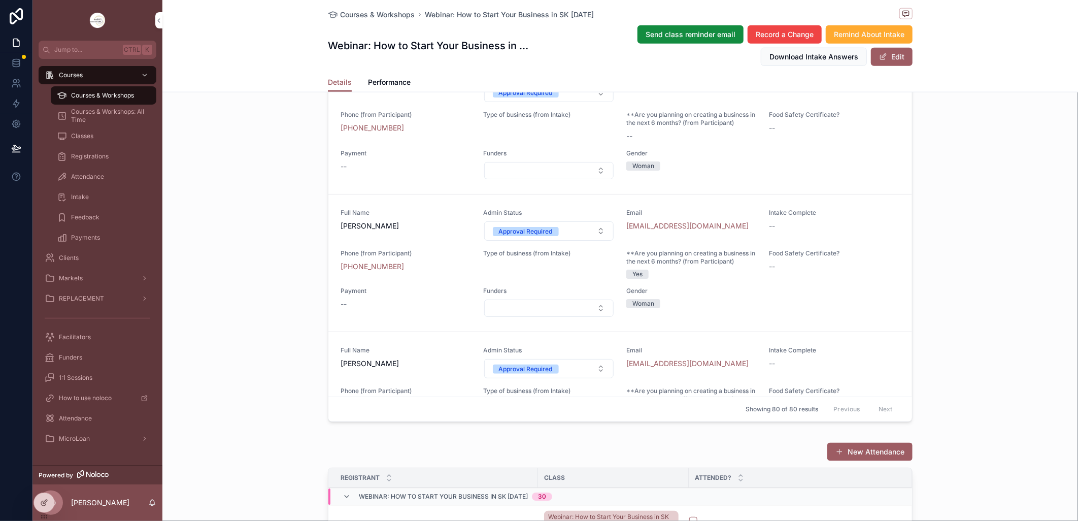
click at [595, 102] on button "Approval Required" at bounding box center [549, 92] width 130 height 19
click at [589, 102] on button "Approval Required" at bounding box center [549, 92] width 130 height 19
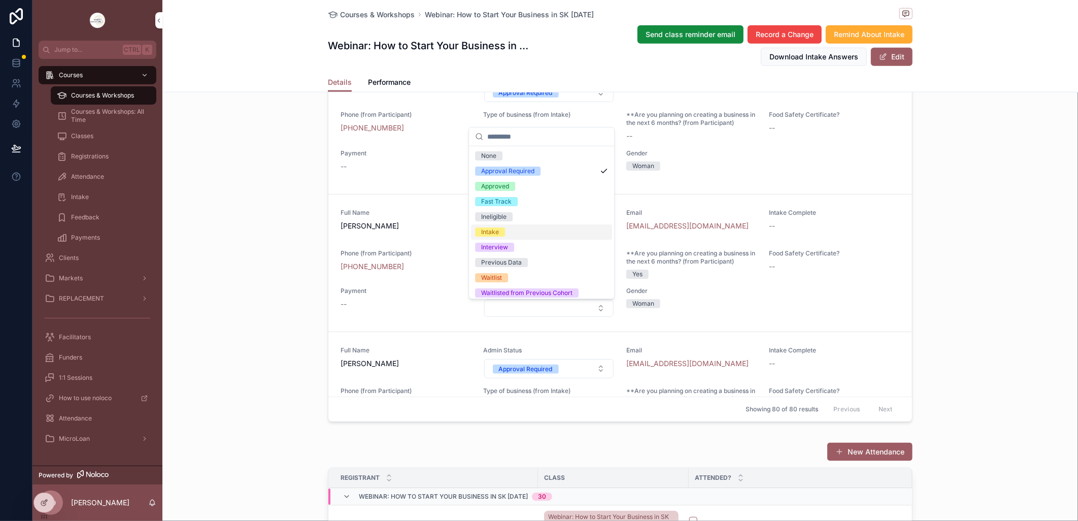
click at [516, 229] on div "Intake" at bounding box center [541, 231] width 141 height 15
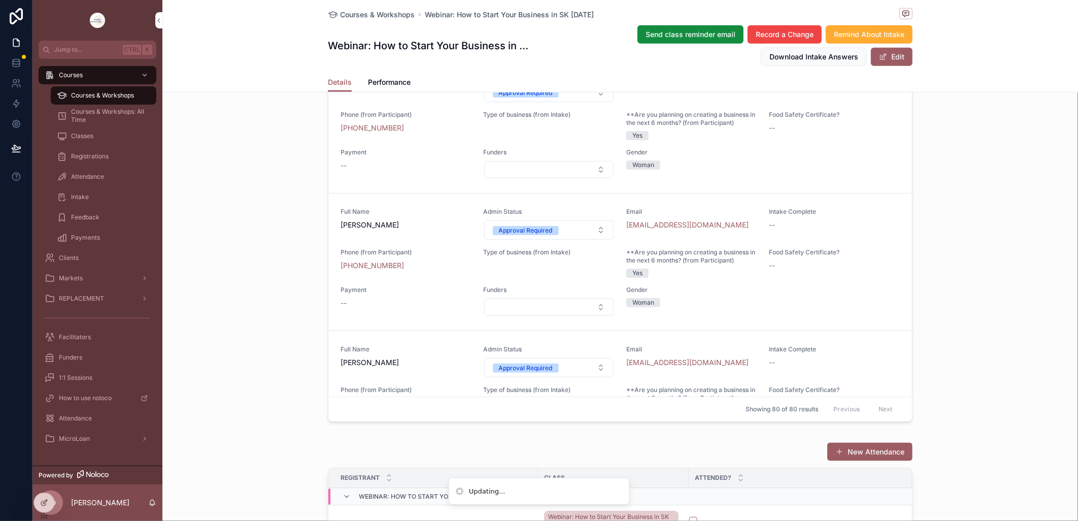
click at [590, 102] on button "Approval Required" at bounding box center [549, 92] width 130 height 19
click at [592, 102] on button "Approval Required" at bounding box center [549, 92] width 130 height 19
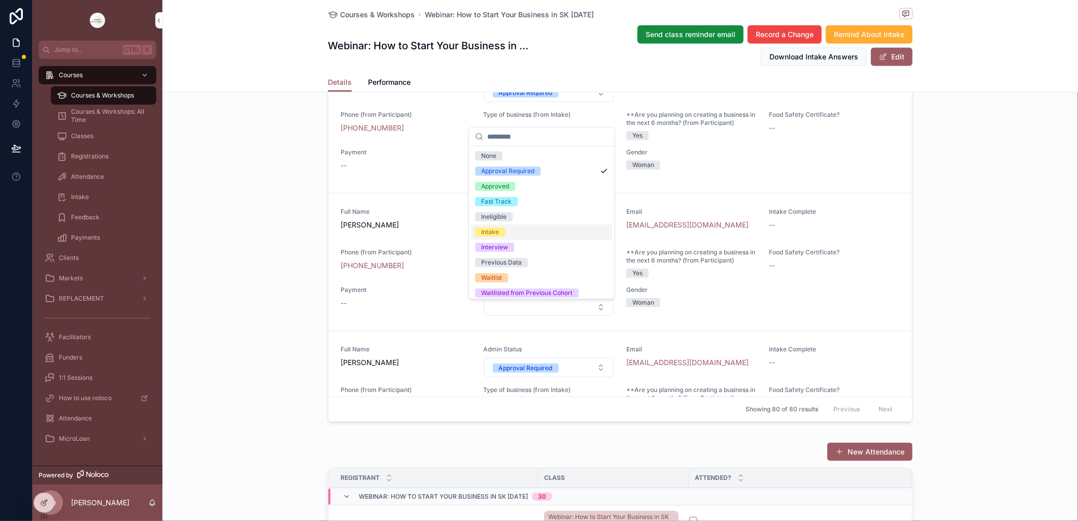
click at [509, 227] on div "Intake" at bounding box center [541, 231] width 141 height 15
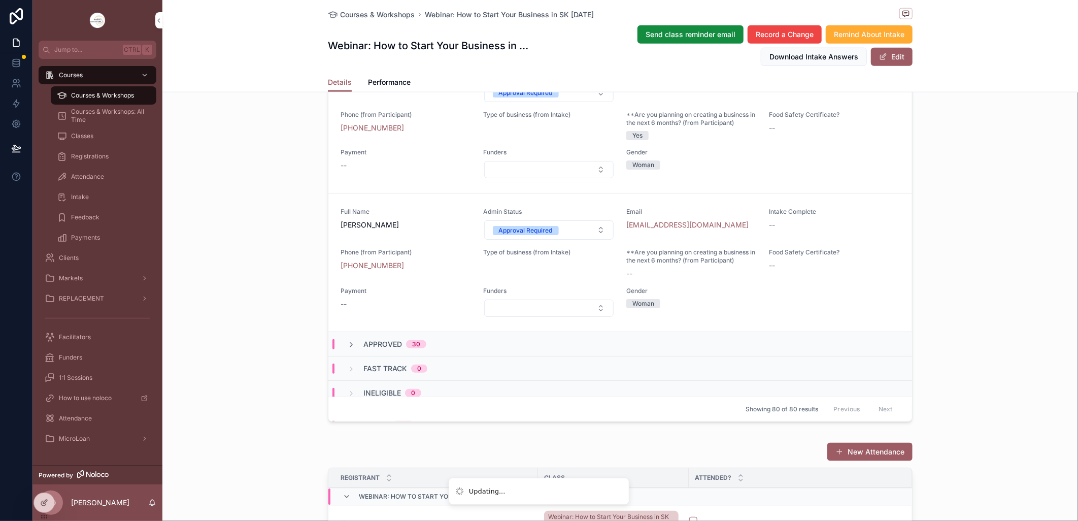
click at [597, 102] on button "Approval Required" at bounding box center [549, 92] width 130 height 19
click at [591, 102] on button "Approval Required" at bounding box center [549, 92] width 130 height 19
click at [594, 102] on button "Approval Required" at bounding box center [549, 92] width 130 height 19
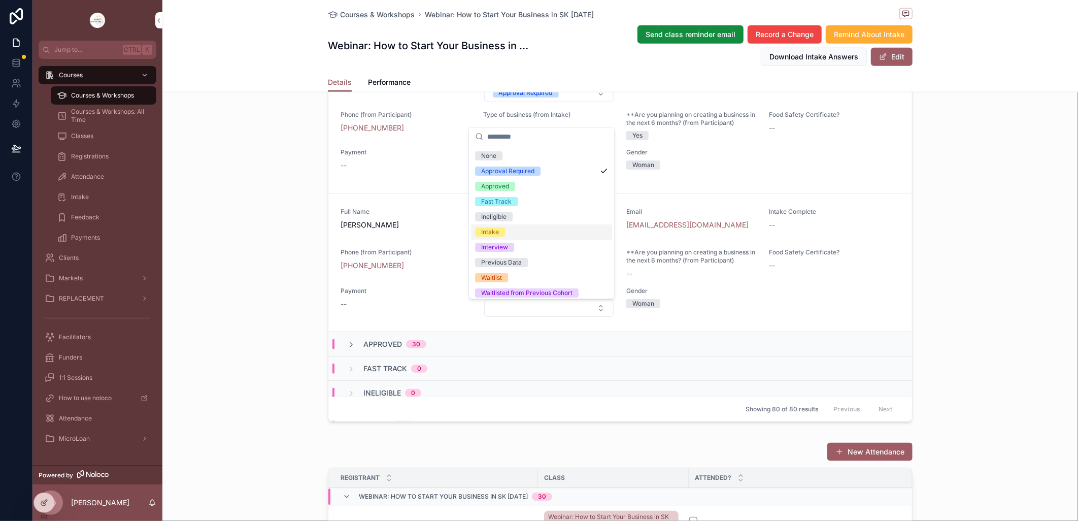
click at [523, 229] on div "Intake" at bounding box center [541, 231] width 141 height 15
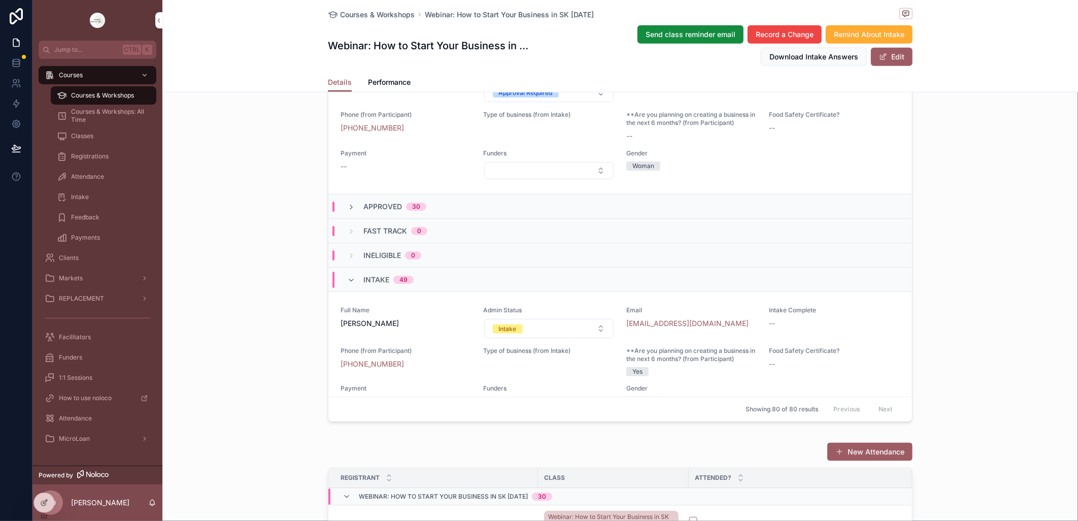
click at [592, 102] on button "Approval Required" at bounding box center [549, 92] width 130 height 19
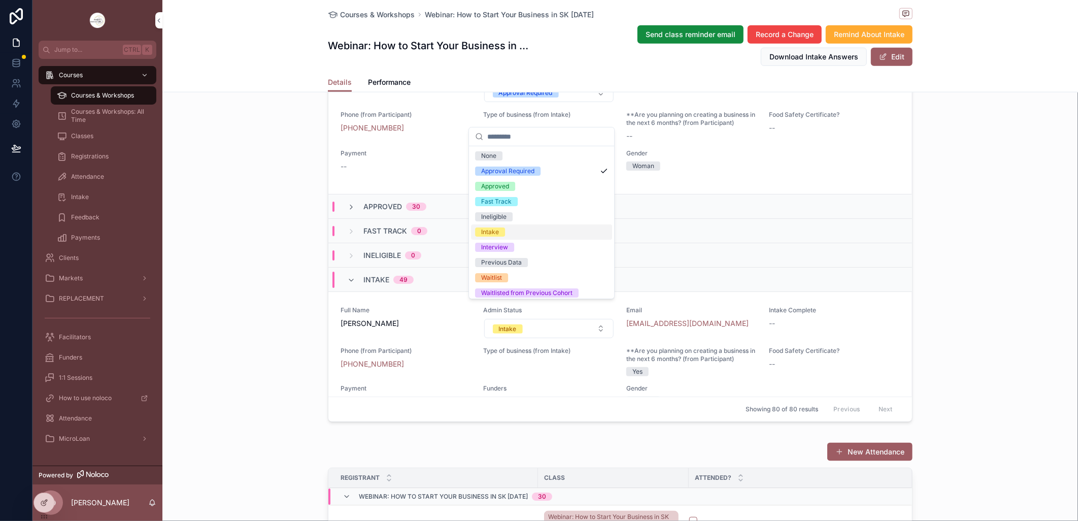
click at [509, 230] on div "Intake" at bounding box center [541, 231] width 141 height 15
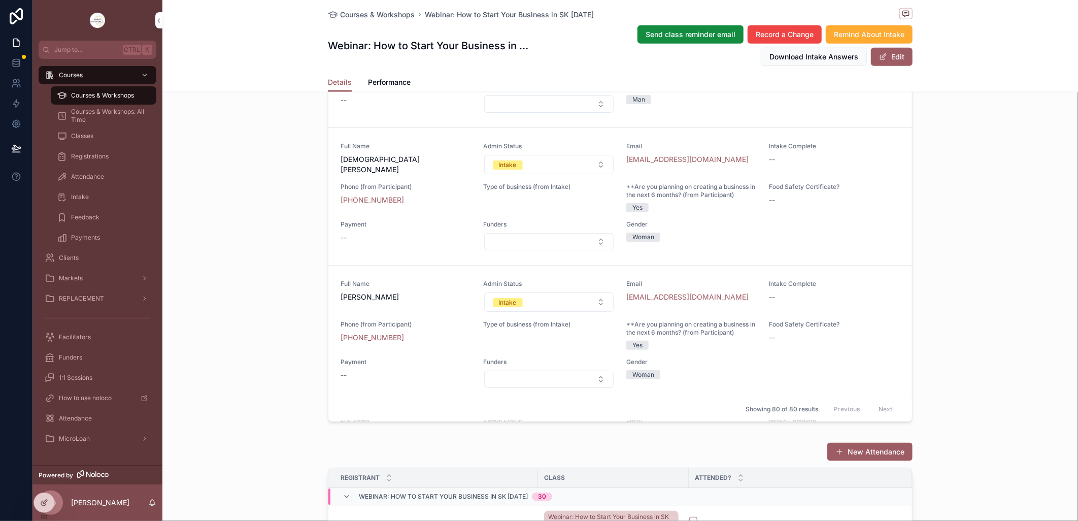
scroll to position [3360, 0]
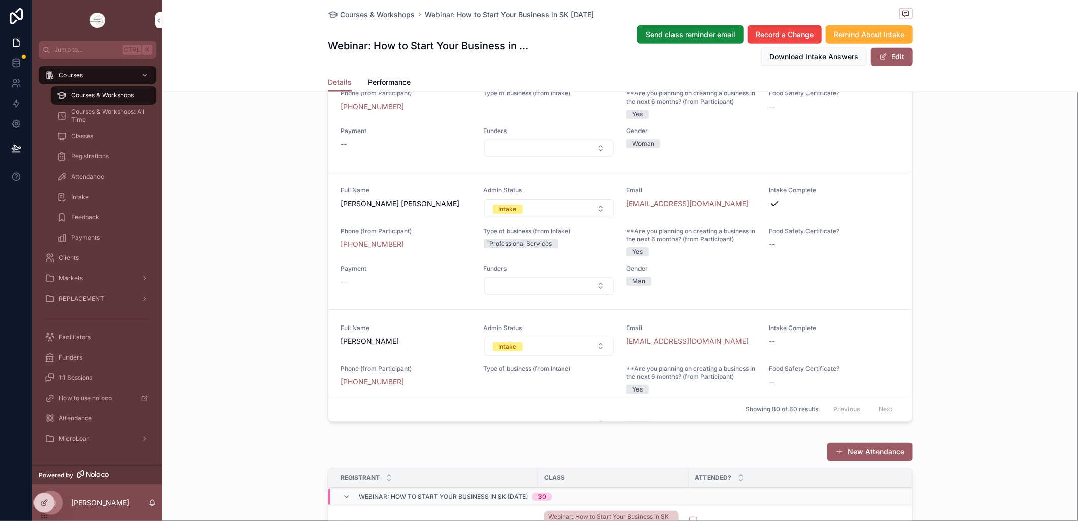
click at [590, 218] on button "Intake" at bounding box center [549, 208] width 130 height 19
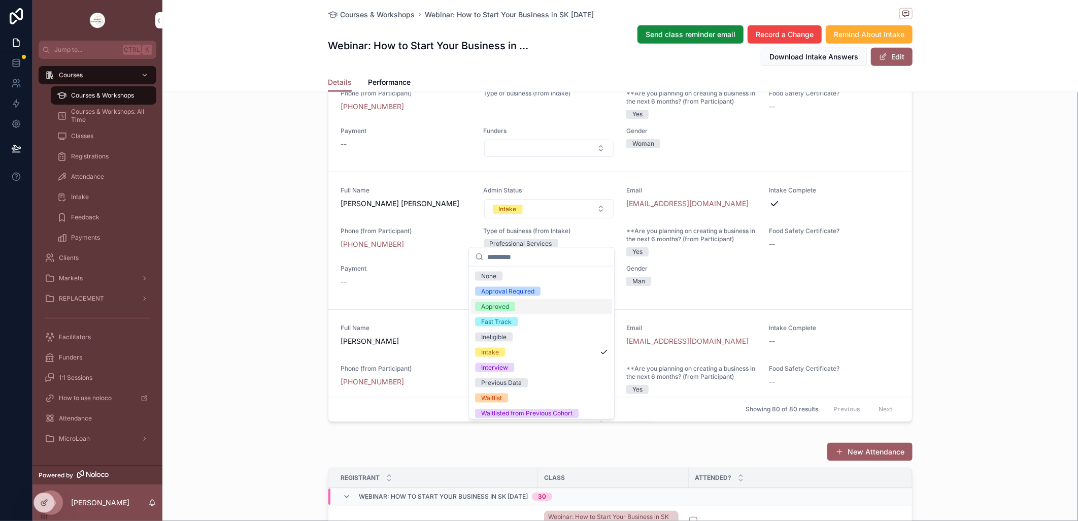
click at [522, 306] on div "Approved" at bounding box center [541, 306] width 141 height 15
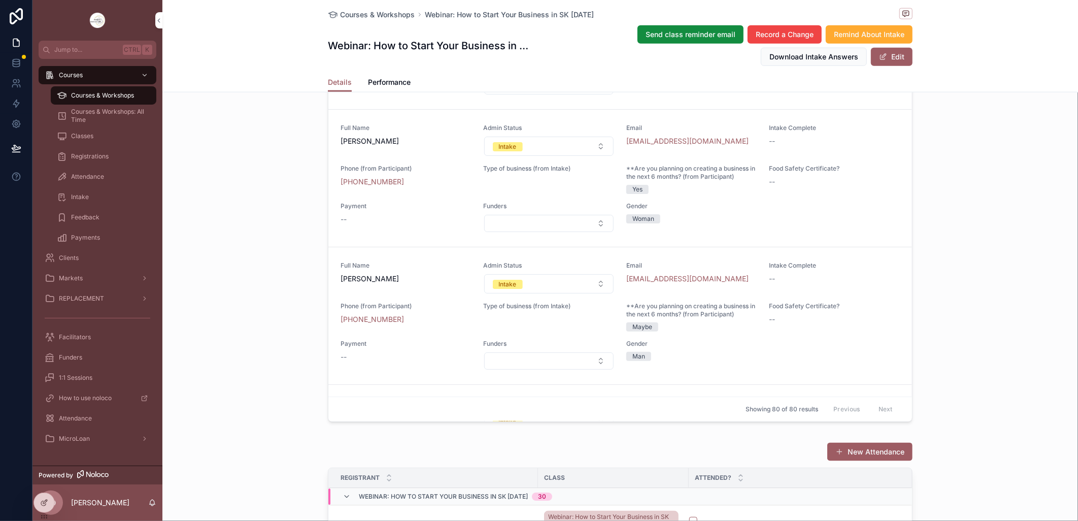
scroll to position [5448, 0]
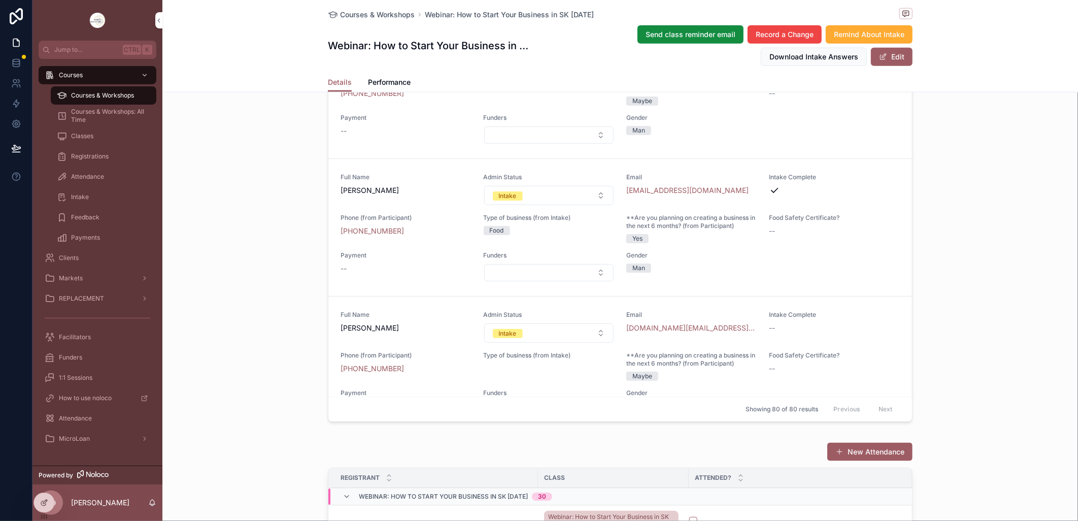
click at [595, 205] on button "Intake" at bounding box center [549, 195] width 130 height 19
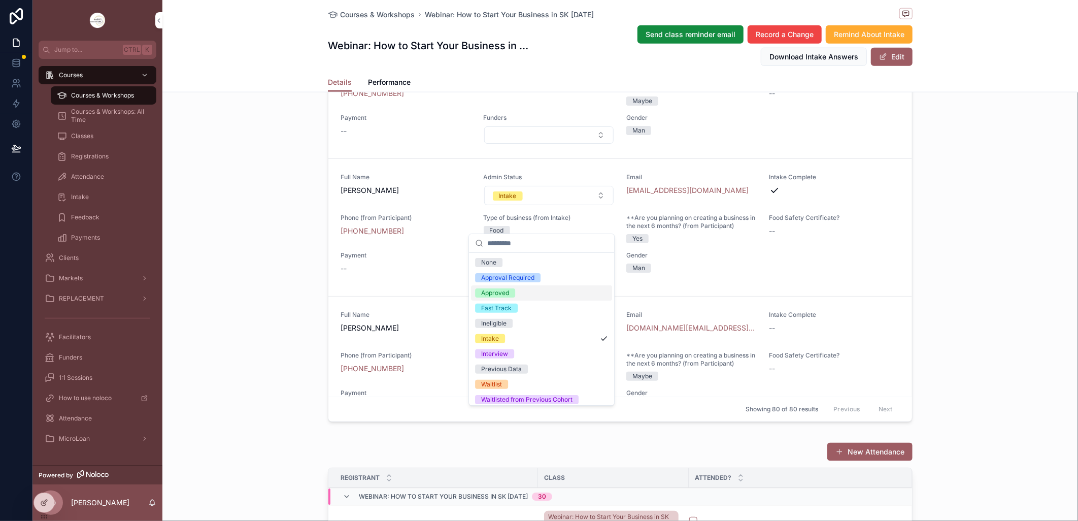
click at [518, 292] on div "Approved" at bounding box center [541, 292] width 141 height 15
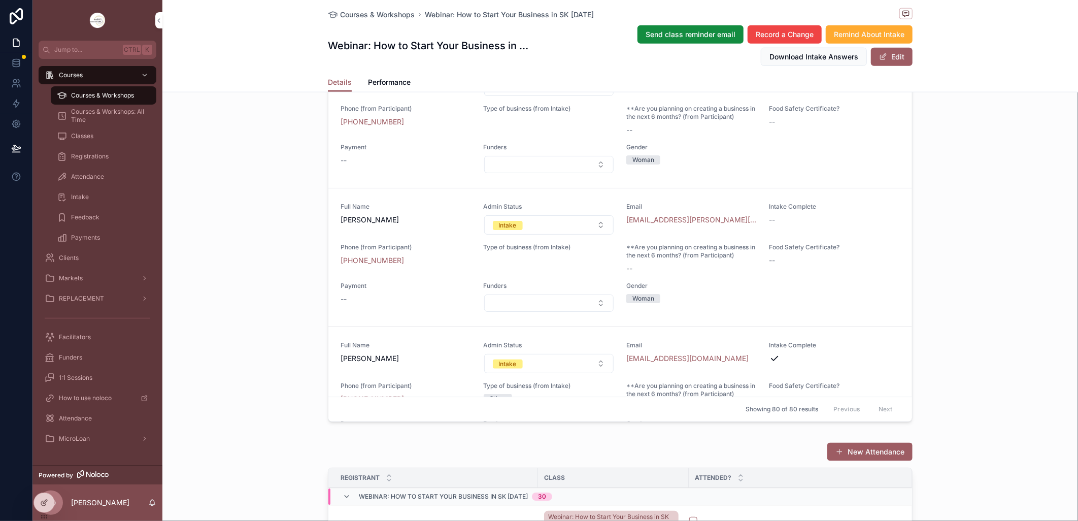
scroll to position [6465, 0]
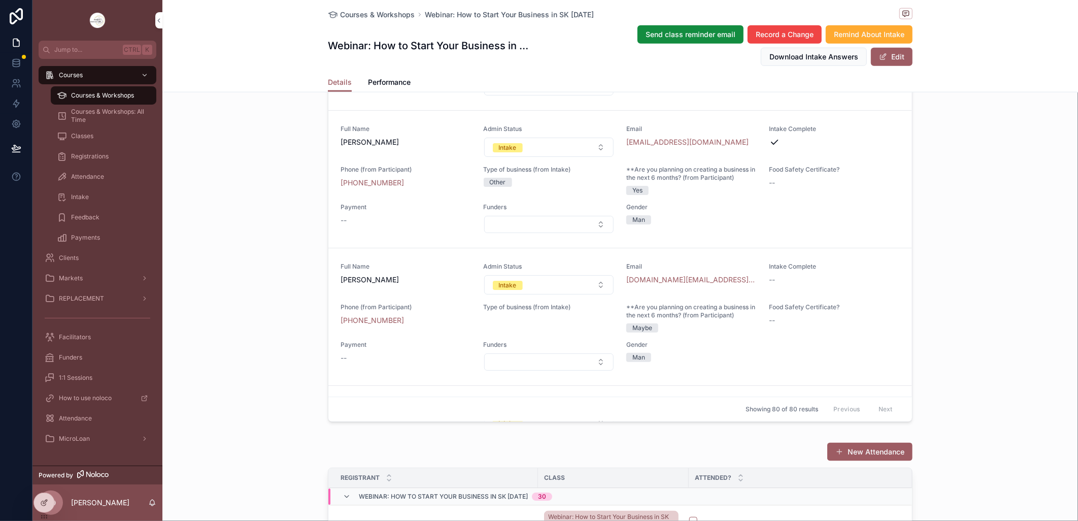
click at [589, 157] on button "Intake" at bounding box center [549, 147] width 130 height 19
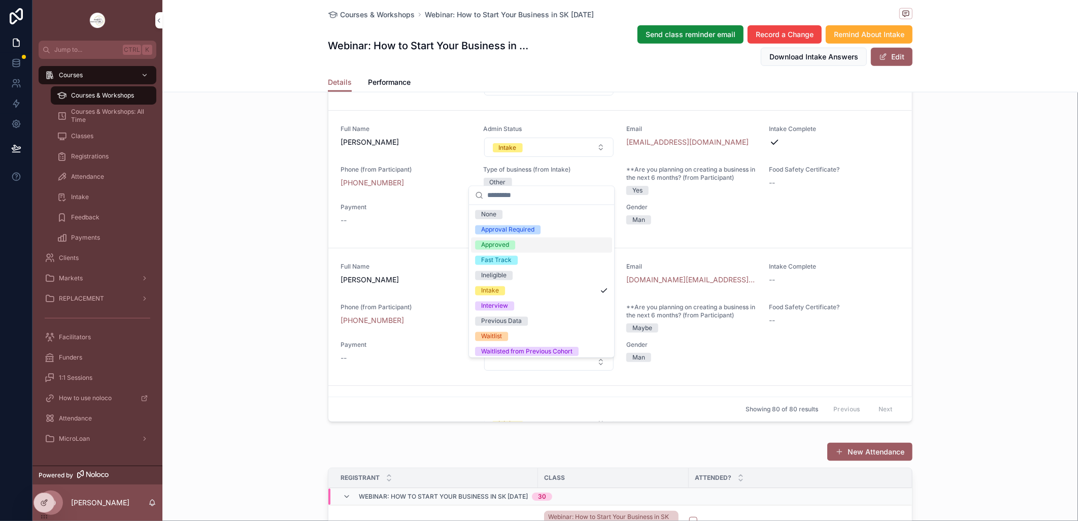
click at [523, 248] on div "Approved" at bounding box center [541, 245] width 141 height 15
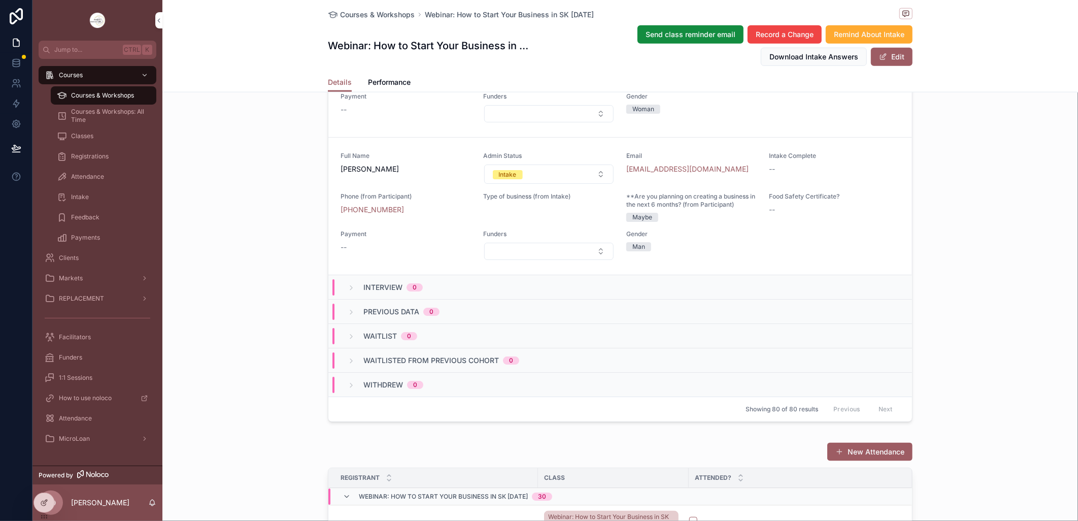
scroll to position [789, 0]
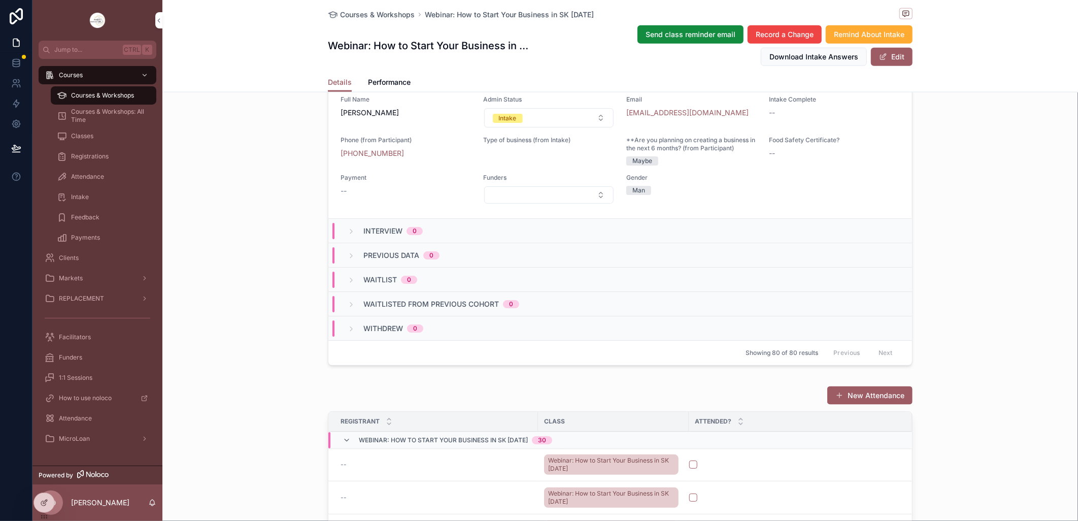
click at [401, 15] on span "Courses & Workshops" at bounding box center [377, 15] width 75 height 10
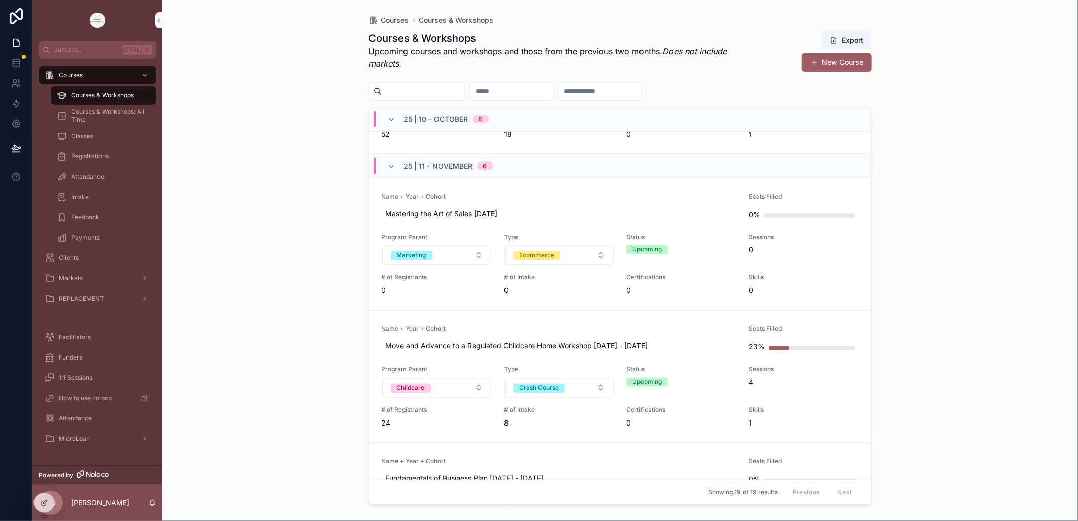
scroll to position [1128, 0]
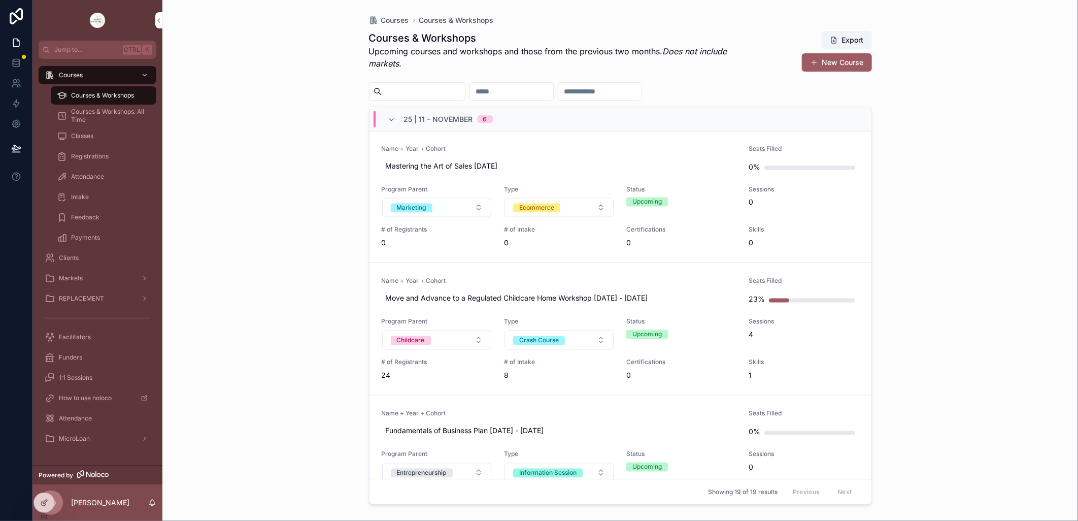
click at [230, 247] on div "Courses Courses & Workshops Courses & Workshops Upcoming courses and workshops …" at bounding box center [620, 260] width 916 height 521
click at [996, 168] on div "Courses Courses & Workshops Courses & Workshops Upcoming courses and workshops …" at bounding box center [620, 260] width 916 height 521
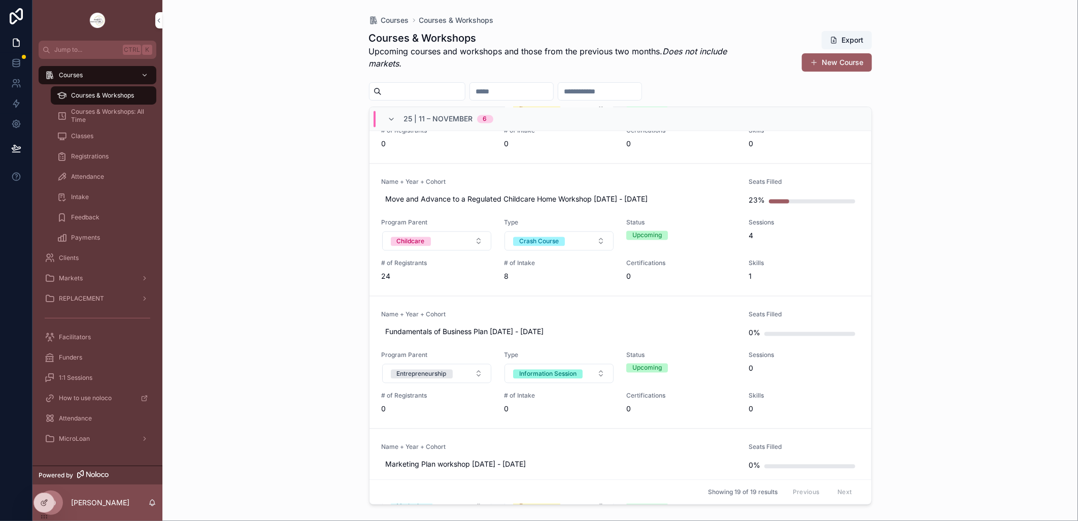
scroll to position [1353, 0]
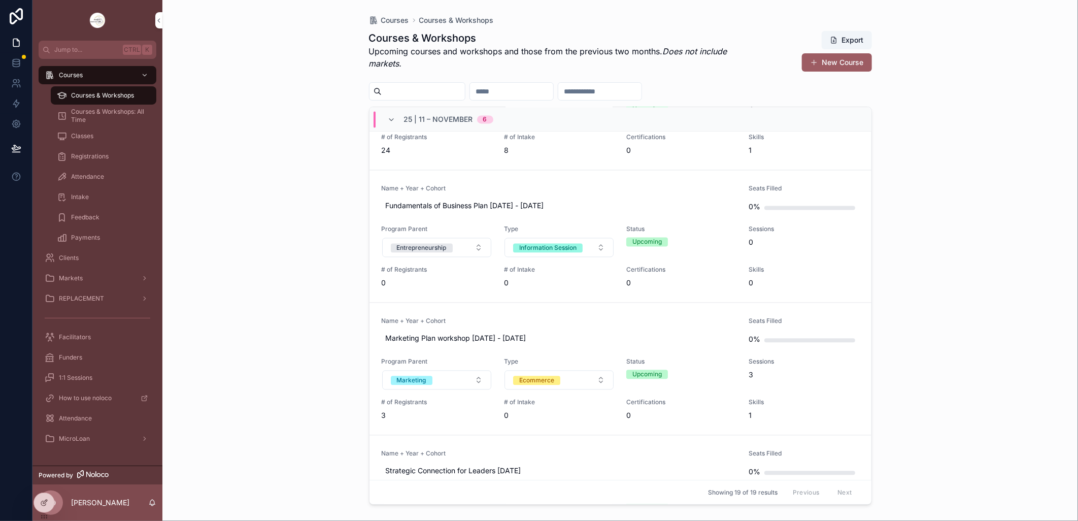
click at [977, 143] on div "Courses Courses & Workshops Courses & Workshops Upcoming courses and workshops …" at bounding box center [620, 260] width 916 height 521
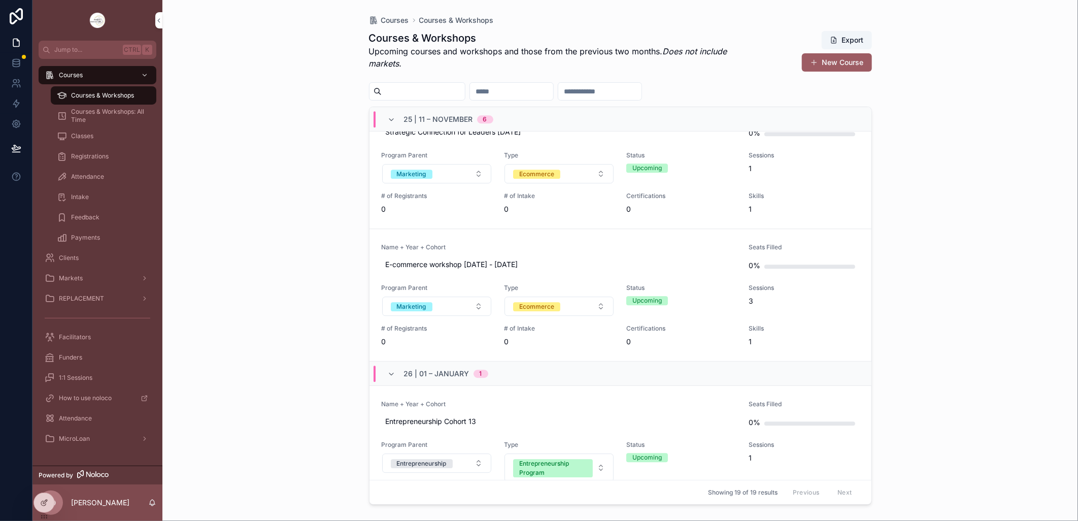
scroll to position [1635, 0]
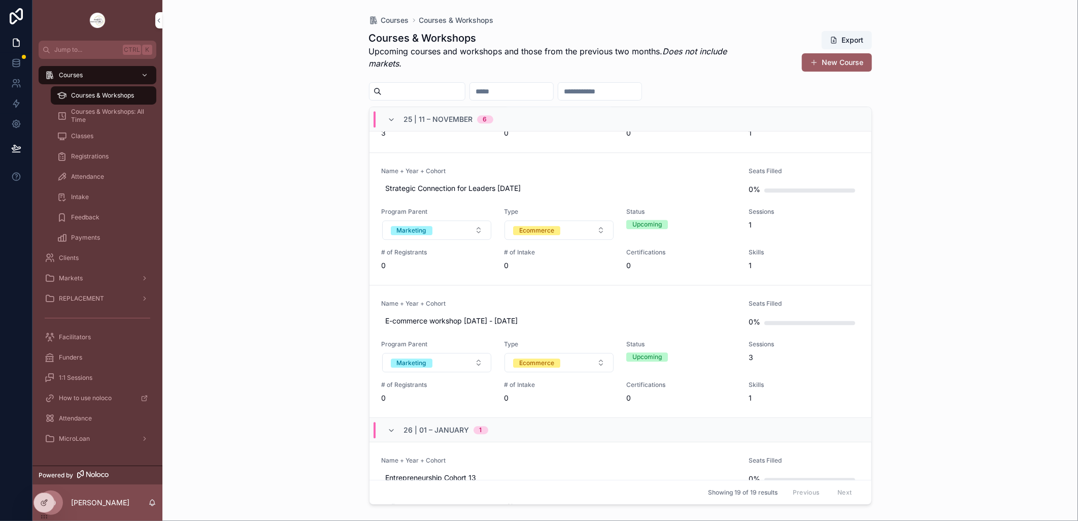
click at [898, 210] on div "Courses Courses & Workshops Courses & Workshops Upcoming courses and workshops …" at bounding box center [620, 260] width 916 height 521
